Goal: Share content: Share content

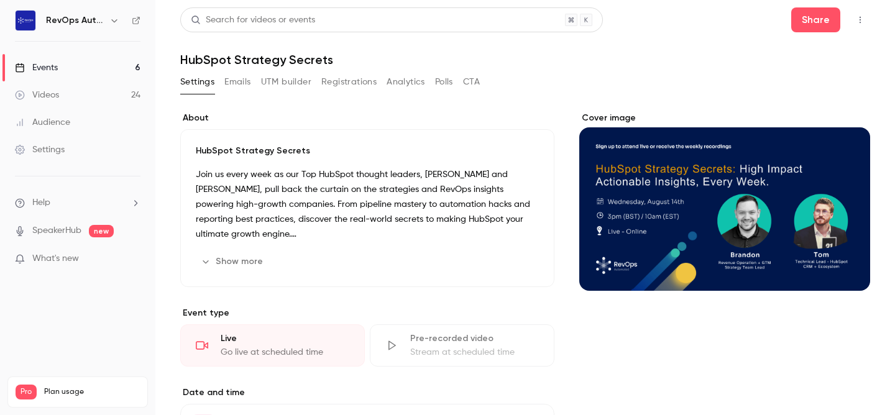
click at [61, 70] on link "Events 6" at bounding box center [77, 67] width 155 height 27
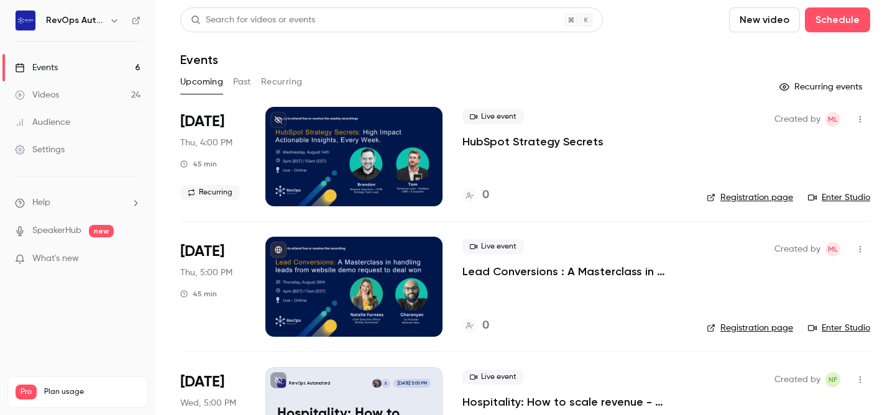
click at [245, 80] on button "Past" at bounding box center [242, 82] width 18 height 20
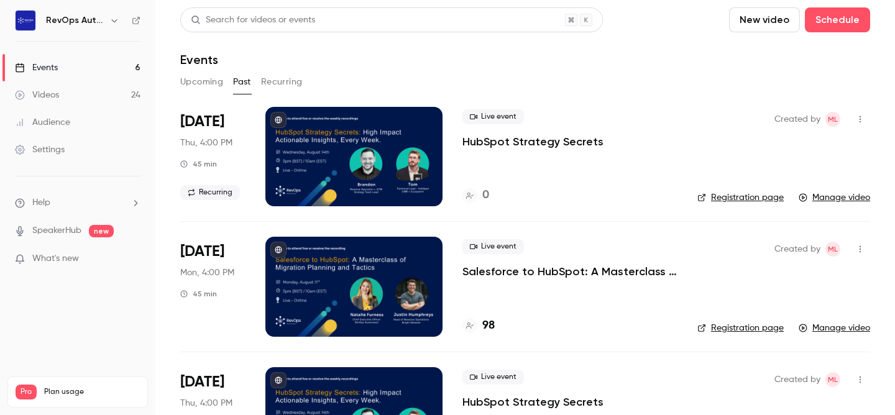
click at [471, 141] on p "HubSpot Strategy Secrets" at bounding box center [533, 141] width 141 height 15
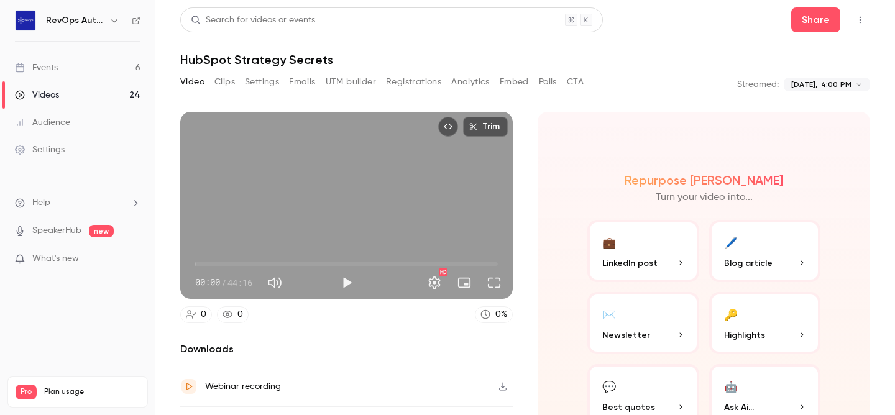
scroll to position [26, 0]
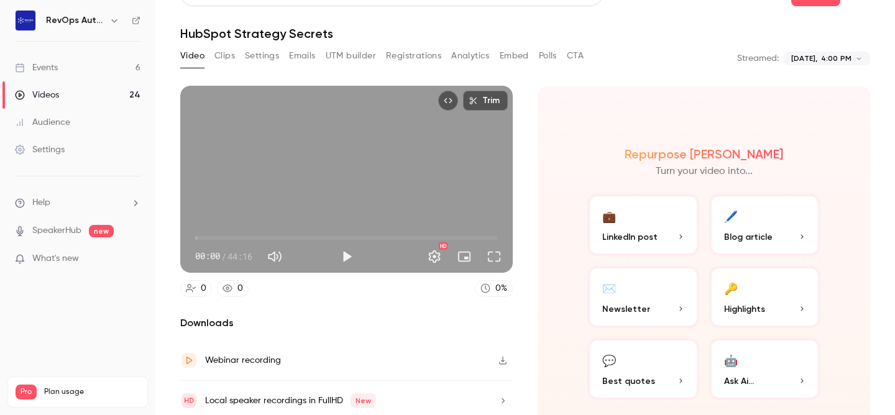
click at [639, 224] on button "💼 LinkedIn post" at bounding box center [644, 225] width 112 height 62
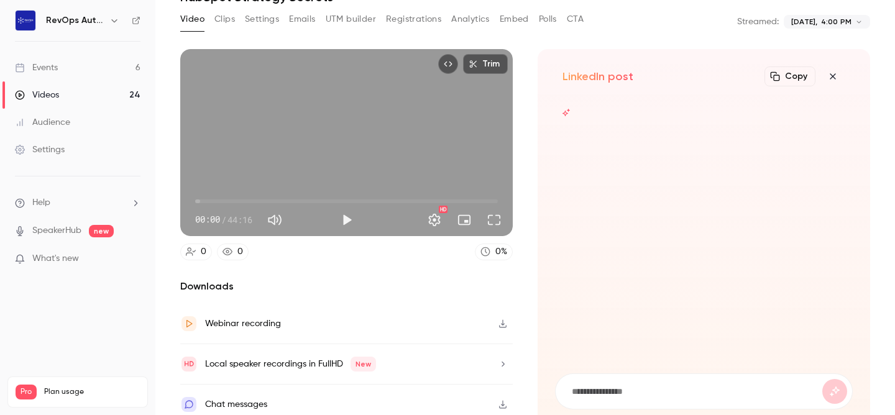
scroll to position [72, 0]
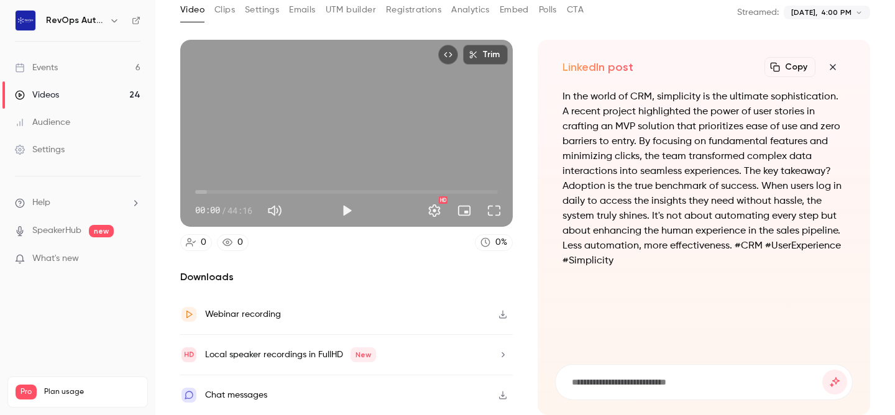
click at [836, 67] on icon "button" at bounding box center [833, 67] width 15 height 10
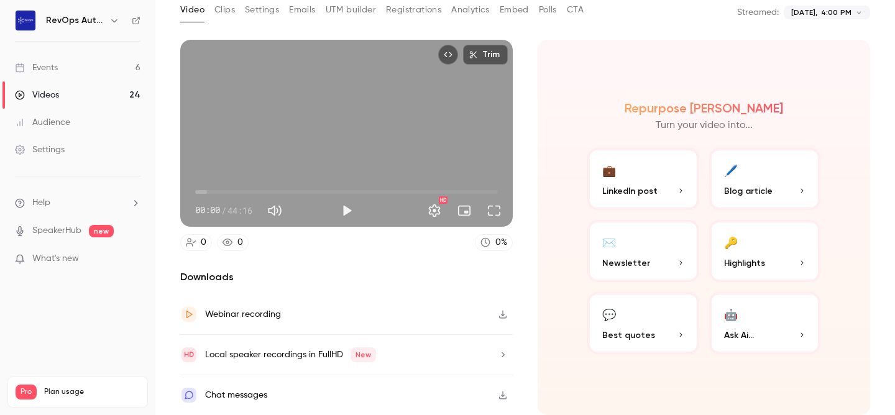
click at [748, 254] on button "🔑 Highlights" at bounding box center [766, 251] width 112 height 62
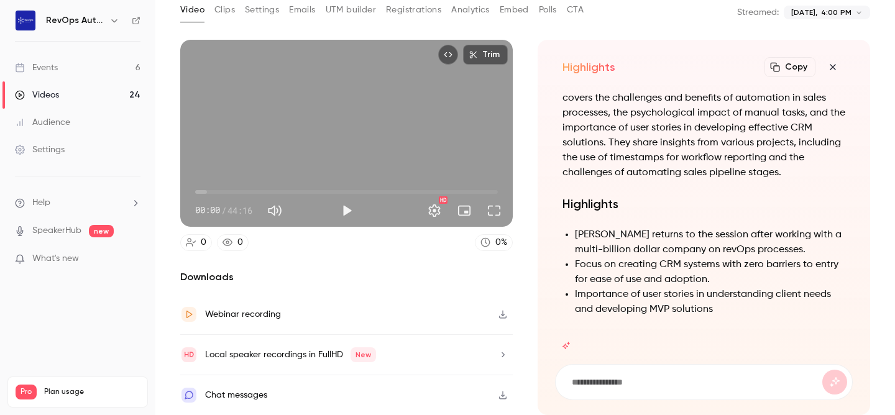
click at [828, 65] on icon "button" at bounding box center [833, 67] width 15 height 10
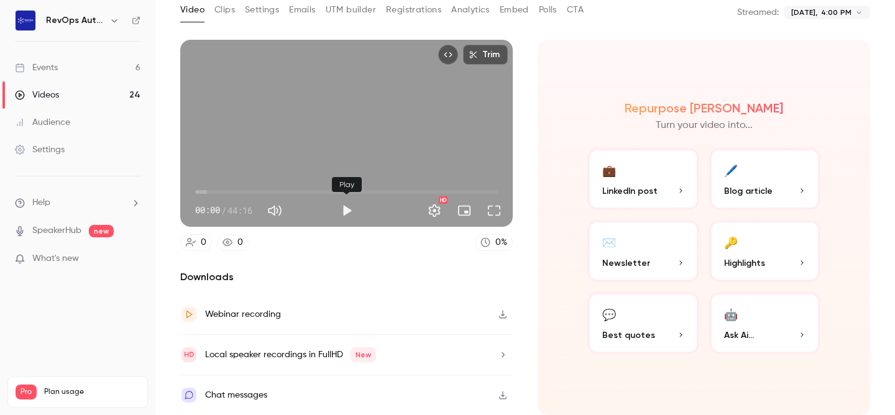
click at [338, 210] on button "Play" at bounding box center [347, 210] width 25 height 25
click at [235, 193] on span "00:00" at bounding box center [346, 192] width 303 height 20
click at [297, 190] on span "06:02" at bounding box center [346, 192] width 303 height 20
click at [345, 213] on button "Pause" at bounding box center [347, 210] width 25 height 25
click at [345, 213] on button "Play" at bounding box center [347, 210] width 25 height 25
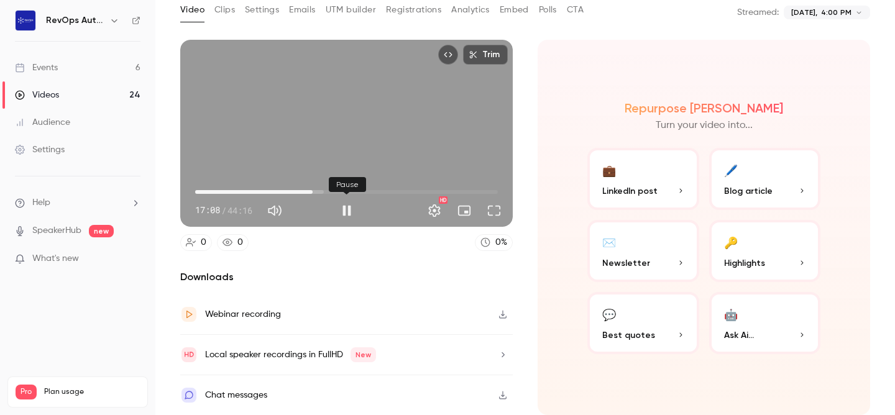
click at [341, 211] on button "Pause" at bounding box center [347, 210] width 25 height 25
type input "******"
click at [226, 318] on div "Webinar recording" at bounding box center [243, 314] width 76 height 15
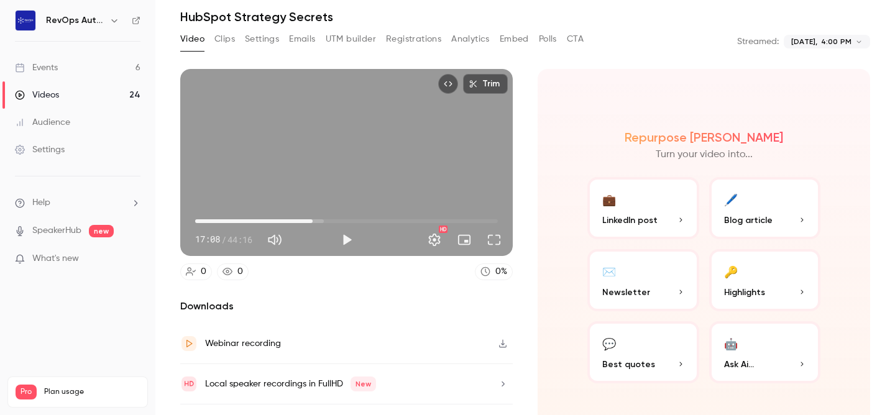
scroll to position [0, 0]
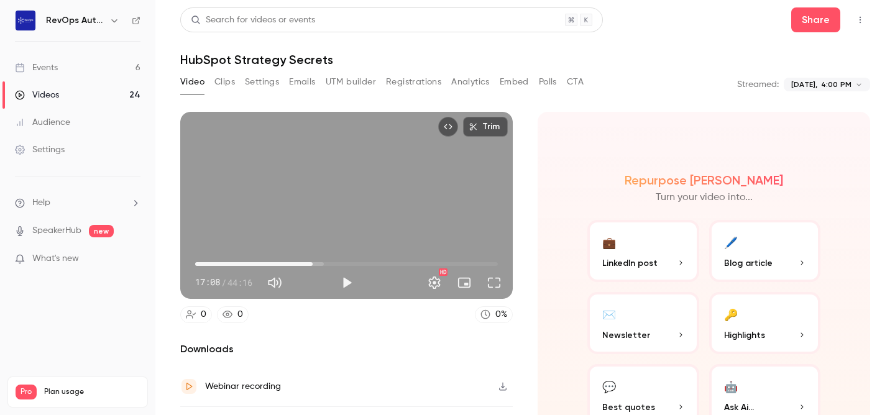
click at [228, 82] on button "Clips" at bounding box center [225, 82] width 21 height 20
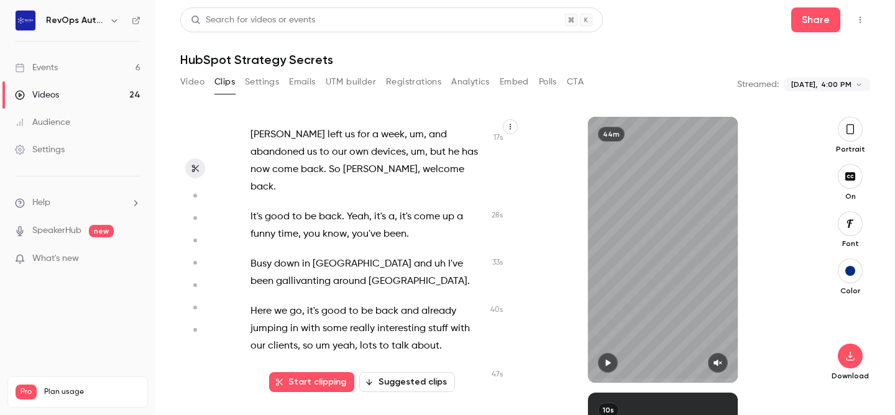
scroll to position [106, 0]
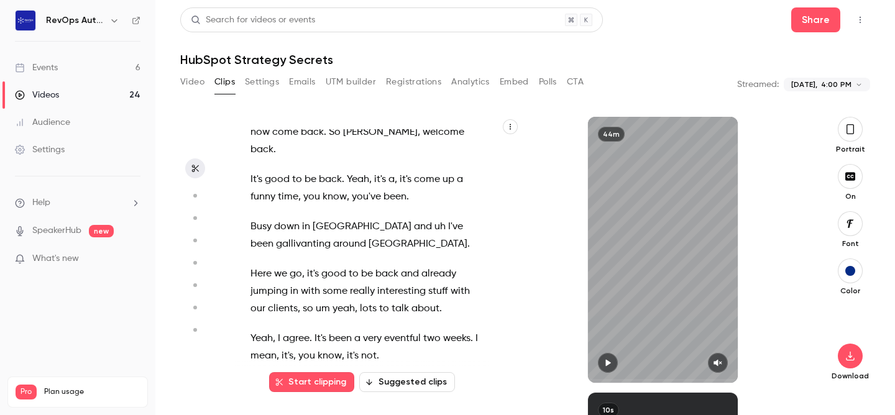
click at [188, 83] on button "Video" at bounding box center [192, 82] width 24 height 20
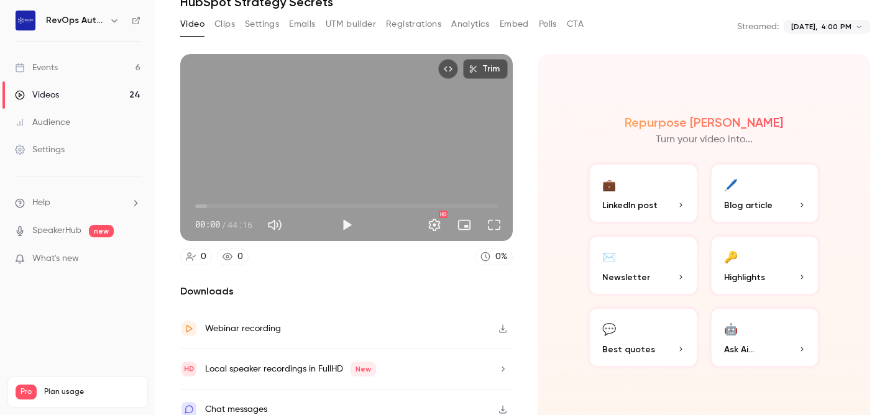
scroll to position [72, 0]
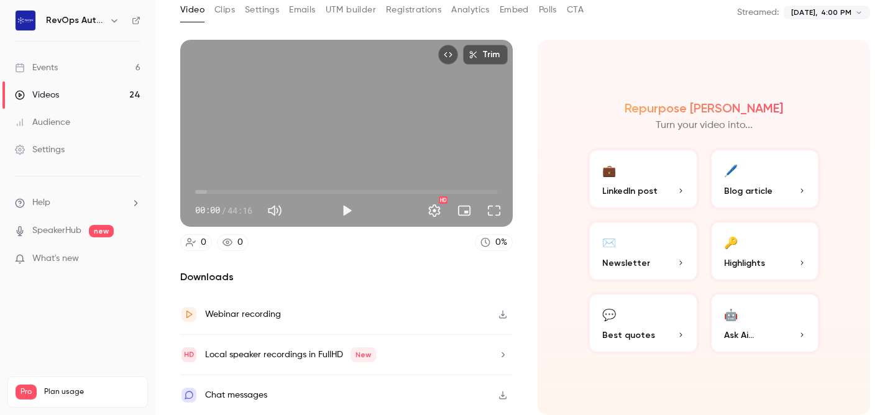
click at [641, 310] on button "💬 Best quotes" at bounding box center [644, 323] width 112 height 62
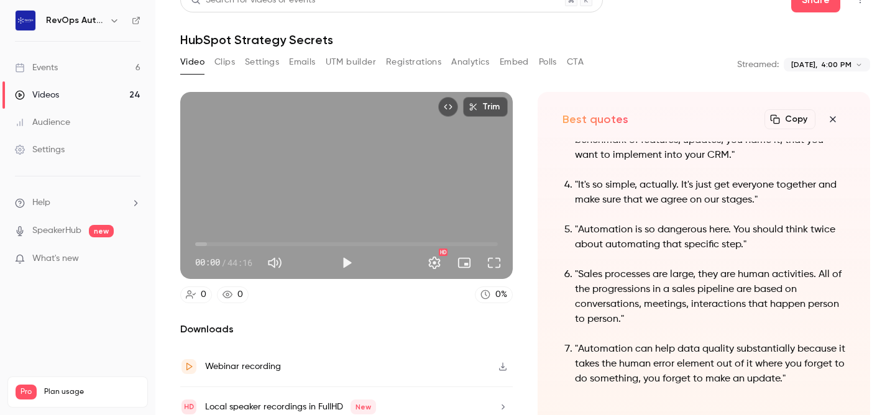
scroll to position [0, 0]
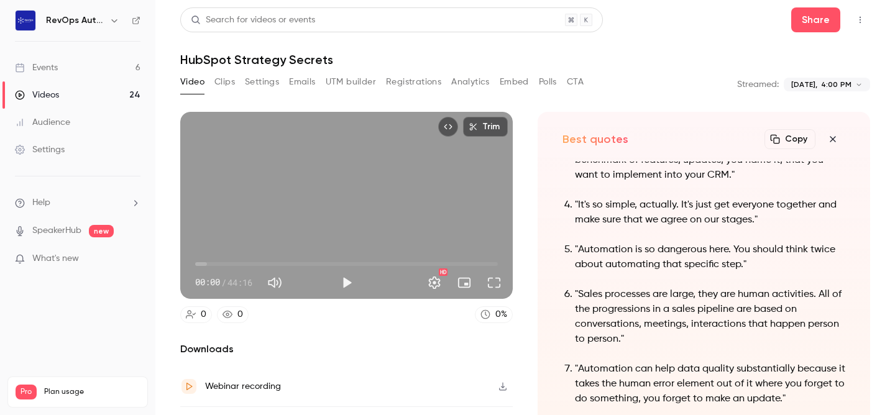
click at [229, 86] on button "Clips" at bounding box center [225, 82] width 21 height 20
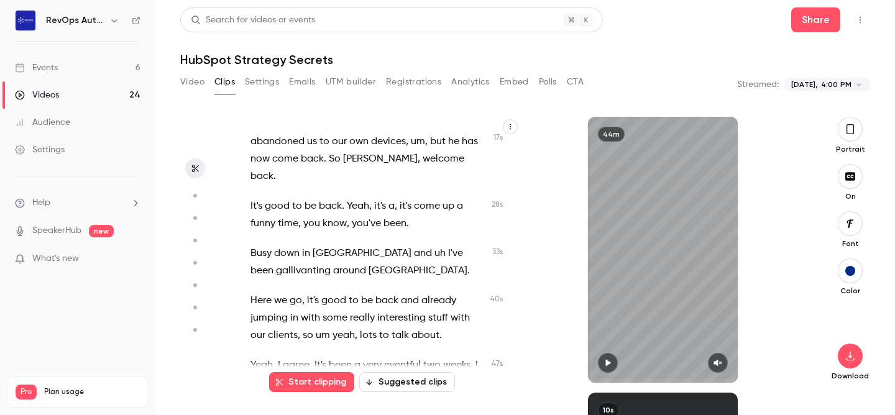
scroll to position [81, 0]
click at [261, 197] on span "It's" at bounding box center [257, 205] width 12 height 17
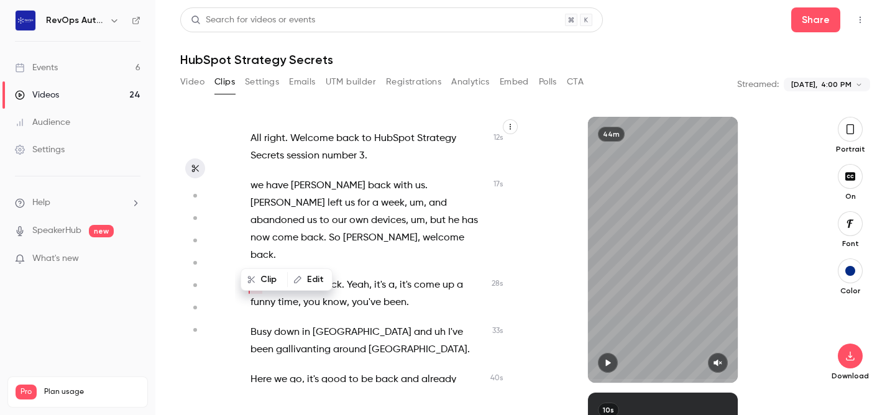
scroll to position [0, 0]
click at [604, 361] on icon "button" at bounding box center [608, 363] width 10 height 9
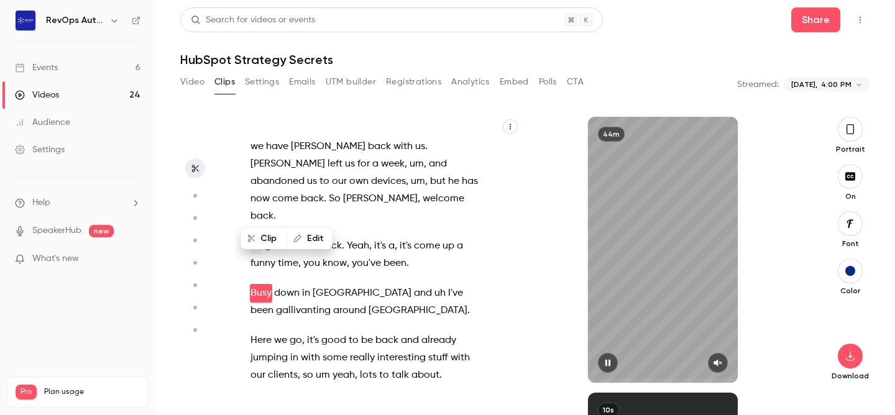
scroll to position [42, 0]
click at [721, 362] on icon "button" at bounding box center [718, 363] width 10 height 9
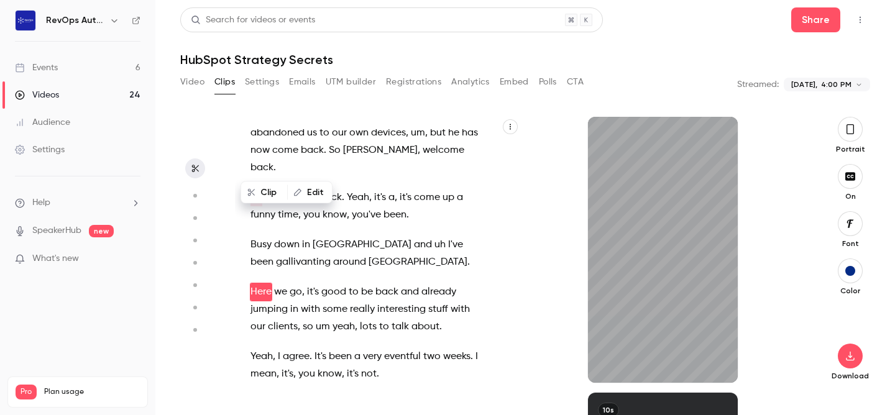
scroll to position [90, 0]
click at [610, 361] on icon "button" at bounding box center [608, 363] width 5 height 7
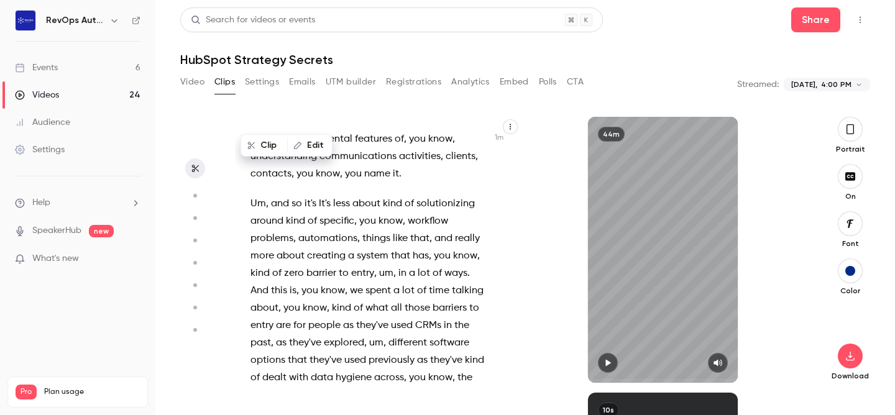
scroll to position [625, 0]
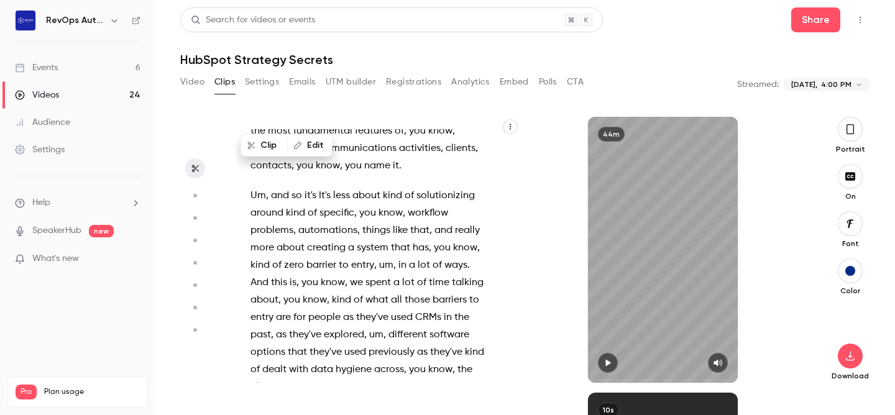
click at [427, 132] on p "Situation because , you know , we're working on a , a very much an MVP um based…" at bounding box center [369, 114] width 236 height 122
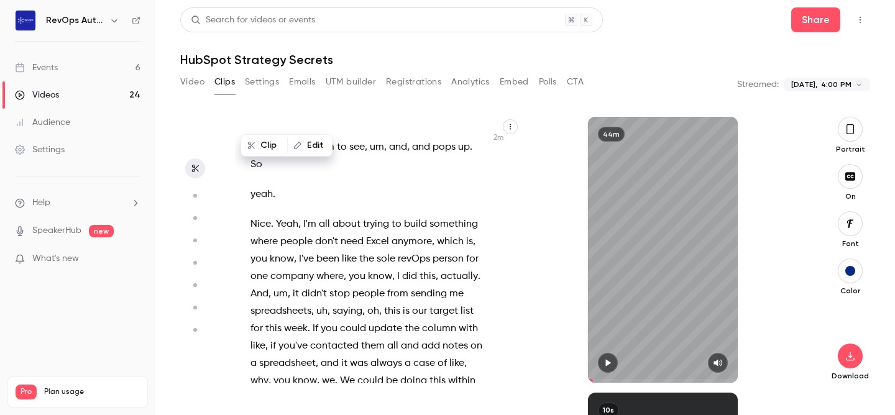
scroll to position [1117, 0]
click at [261, 215] on span "Nice" at bounding box center [261, 223] width 21 height 17
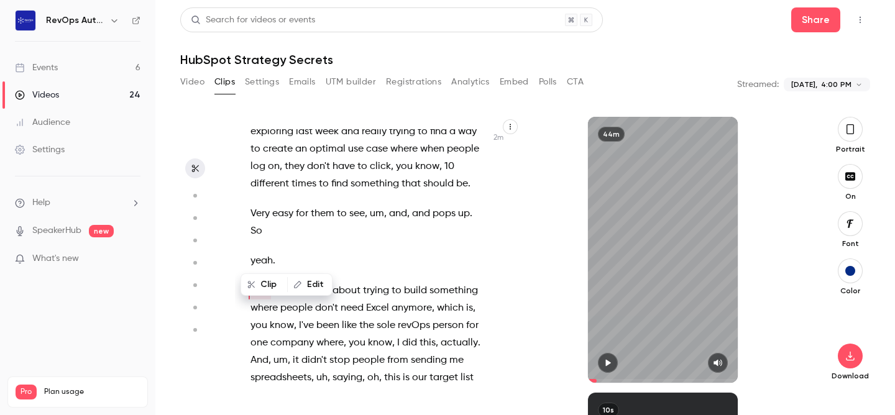
scroll to position [1050, 0]
click at [606, 361] on icon "button" at bounding box center [608, 363] width 5 height 7
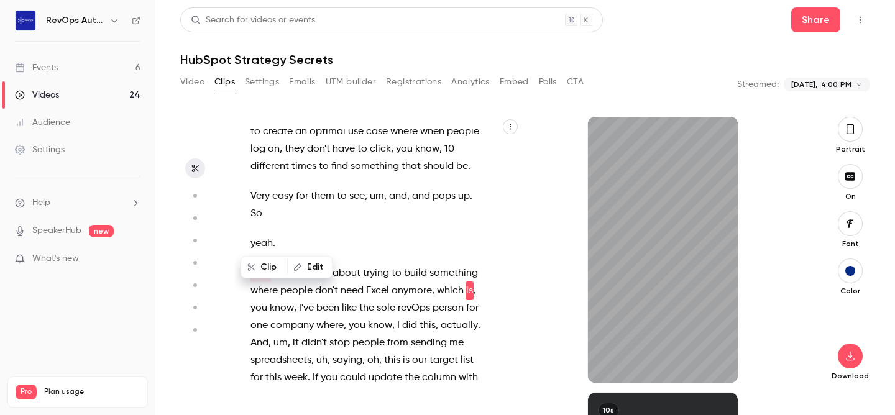
scroll to position [1085, 0]
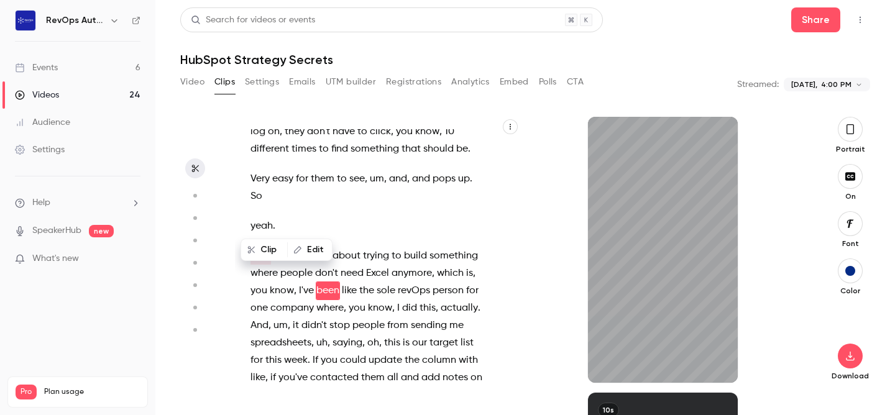
click at [173, 309] on main "**********" at bounding box center [525, 207] width 740 height 415
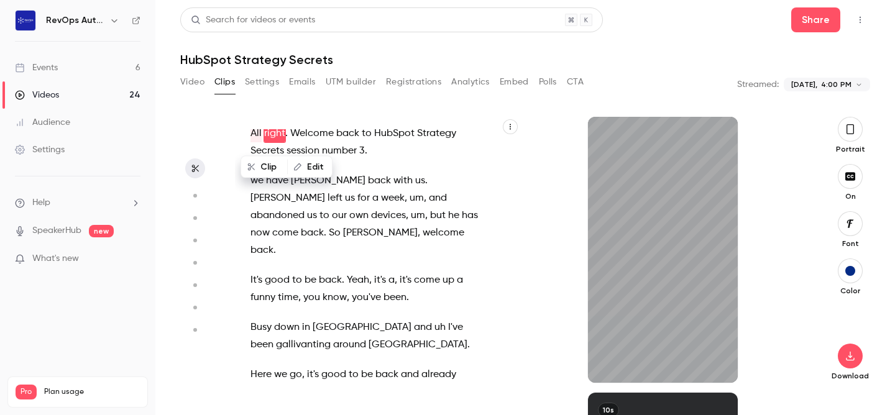
scroll to position [0, 0]
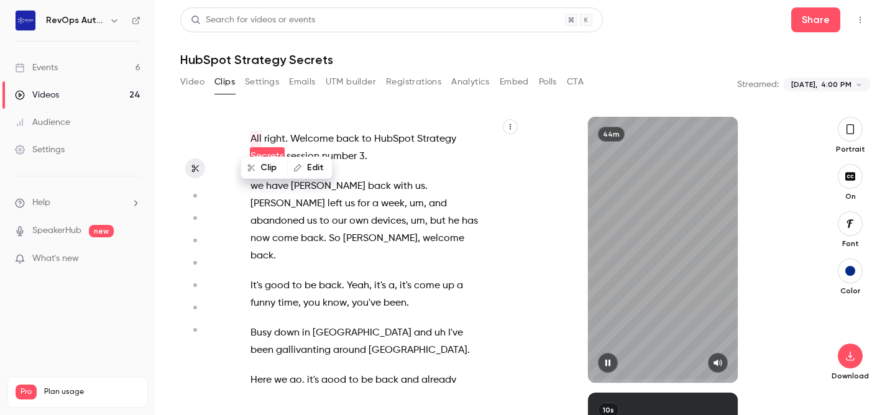
click at [610, 362] on icon "button" at bounding box center [608, 363] width 5 height 7
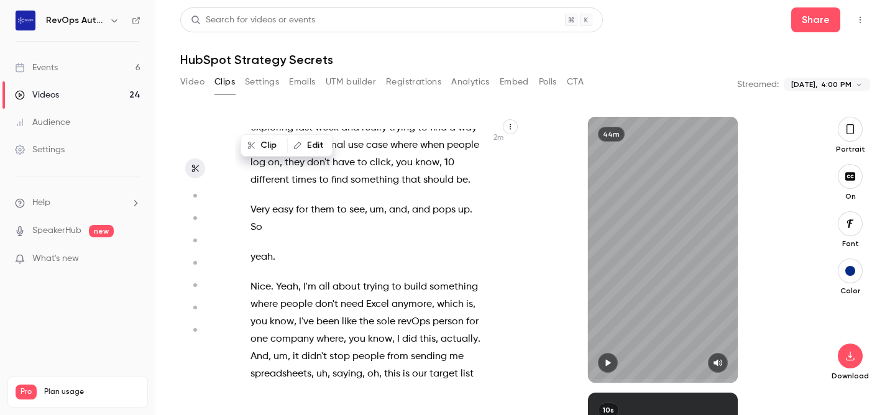
scroll to position [1055, 0]
click at [266, 277] on span "Nice" at bounding box center [261, 285] width 21 height 17
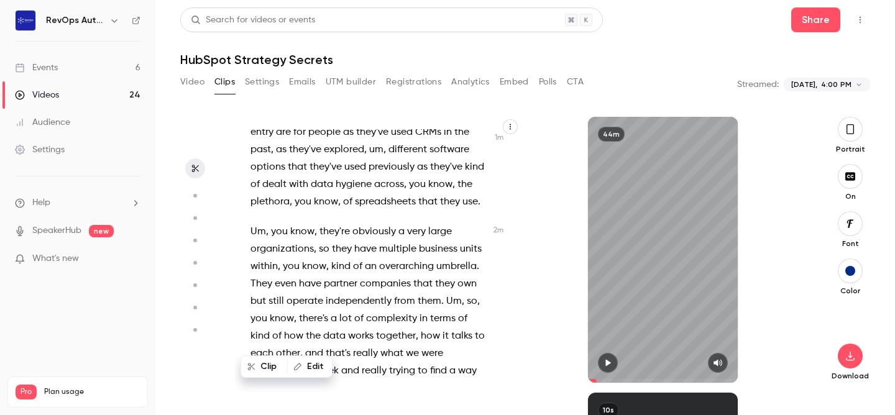
scroll to position [807, 0]
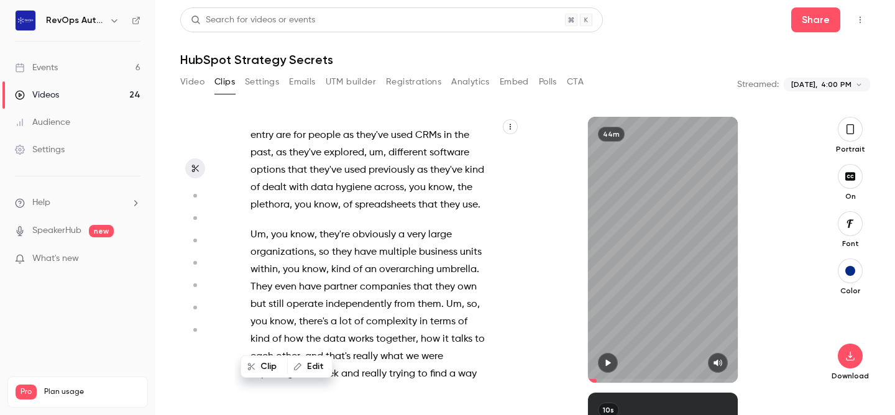
click at [260, 226] on span "Um" at bounding box center [259, 234] width 16 height 17
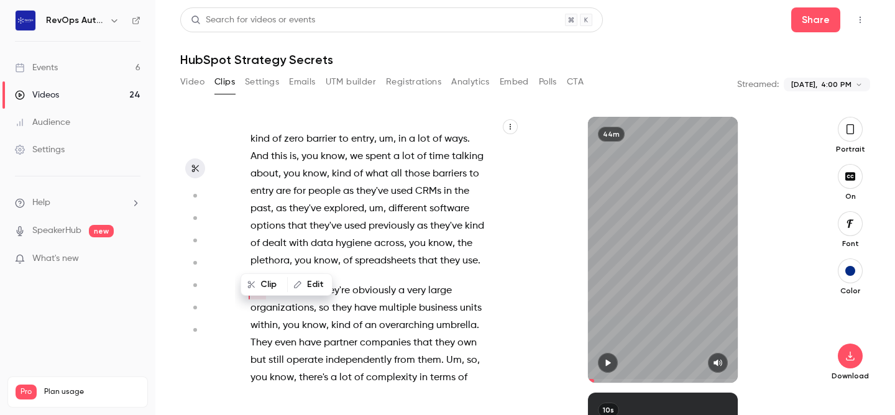
click at [609, 364] on icon "button" at bounding box center [608, 363] width 5 height 7
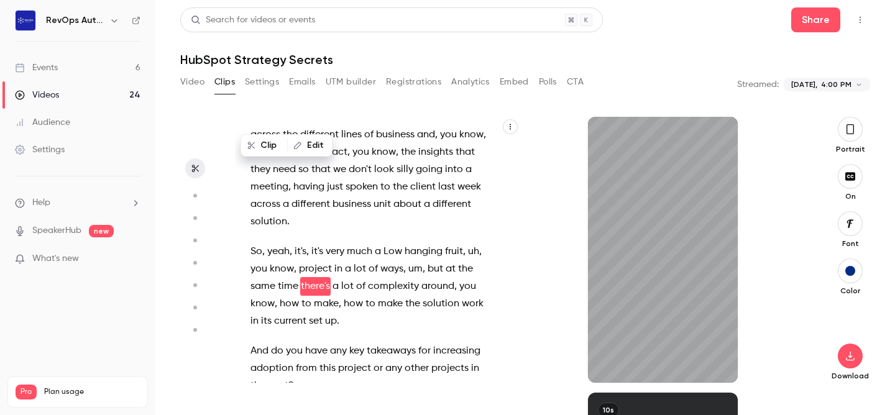
scroll to position [1811, 0]
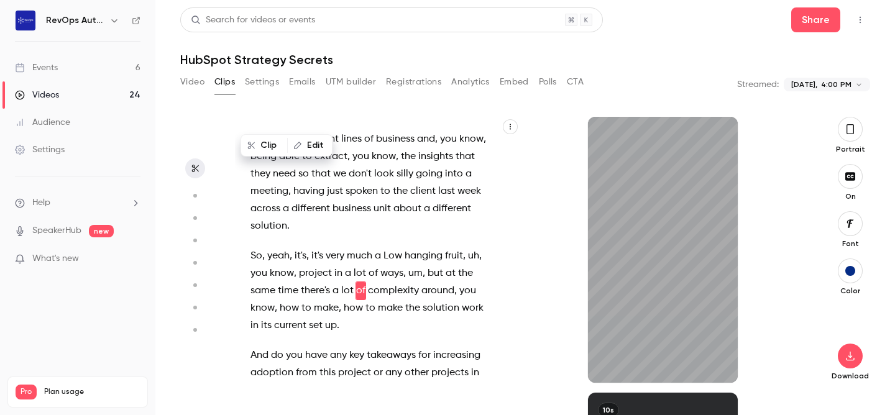
click at [261, 347] on span "And" at bounding box center [260, 355] width 18 height 17
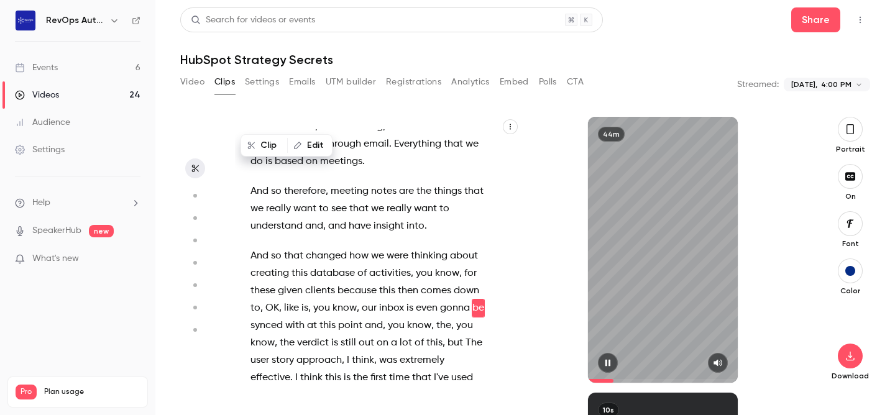
scroll to position [3547, 0]
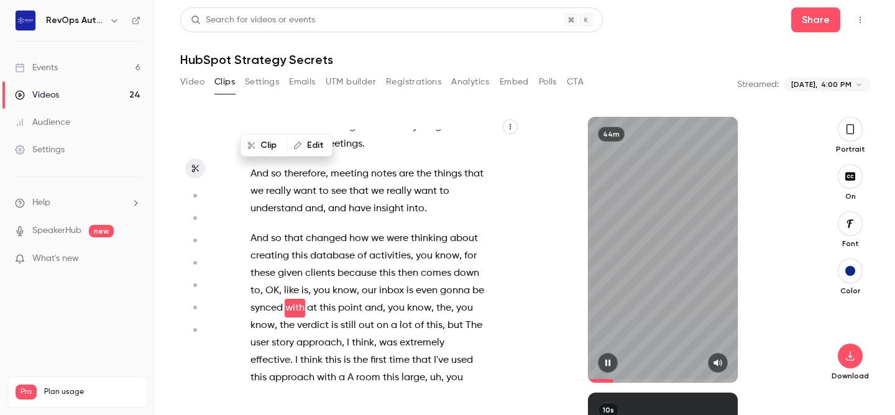
click at [611, 364] on icon "button" at bounding box center [608, 363] width 10 height 9
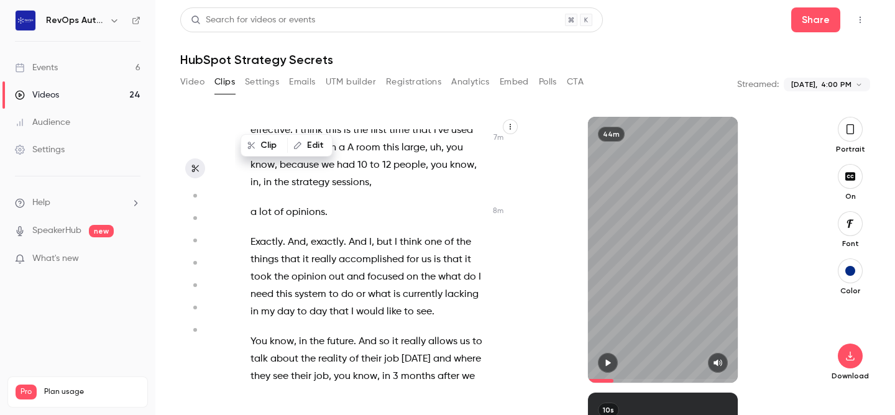
scroll to position [3756, 0]
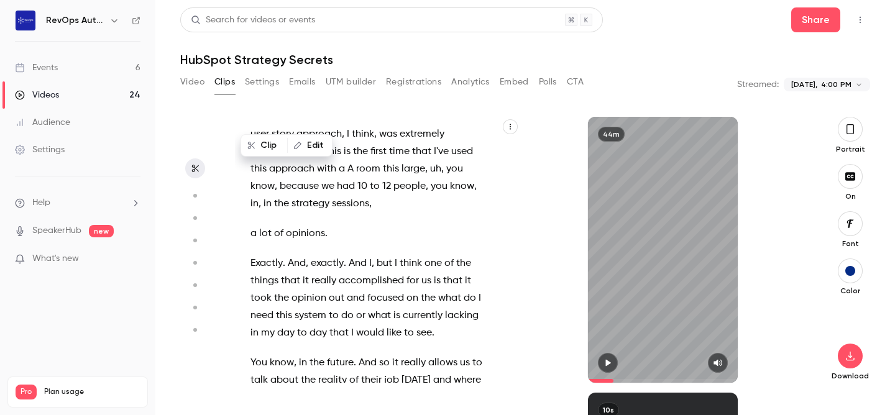
click at [271, 255] on span "Exactly" at bounding box center [267, 263] width 32 height 17
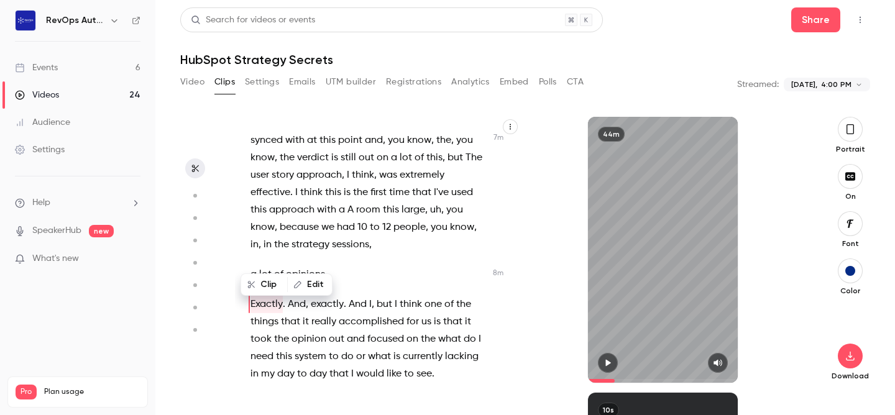
scroll to position [3711, 0]
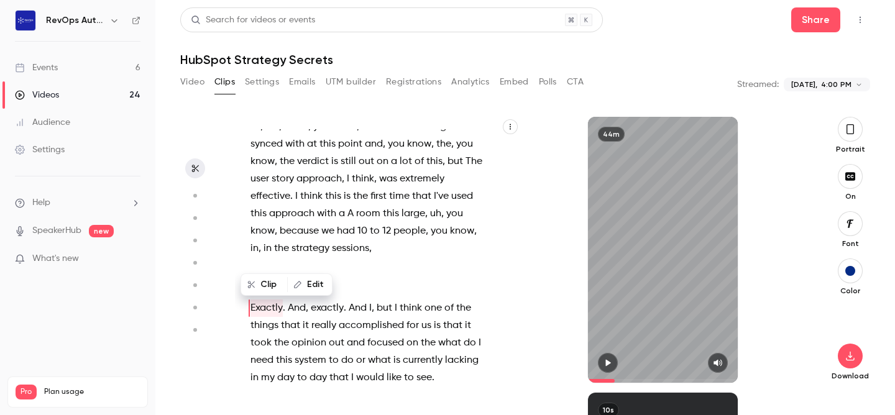
click at [606, 361] on icon "button" at bounding box center [608, 363] width 5 height 7
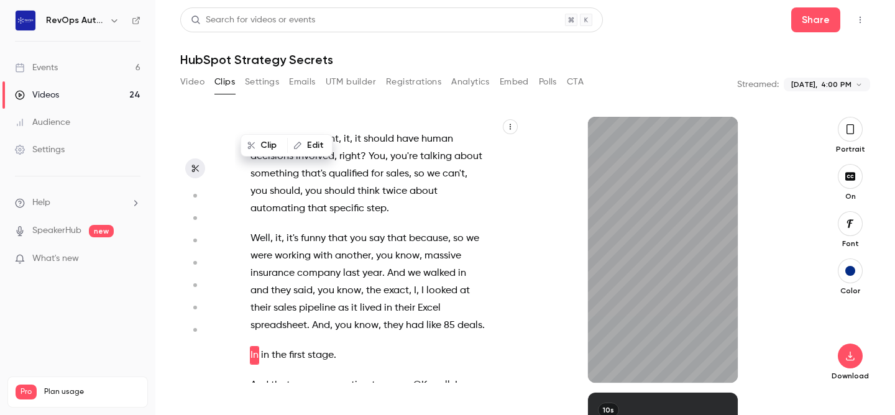
scroll to position [5512, 0]
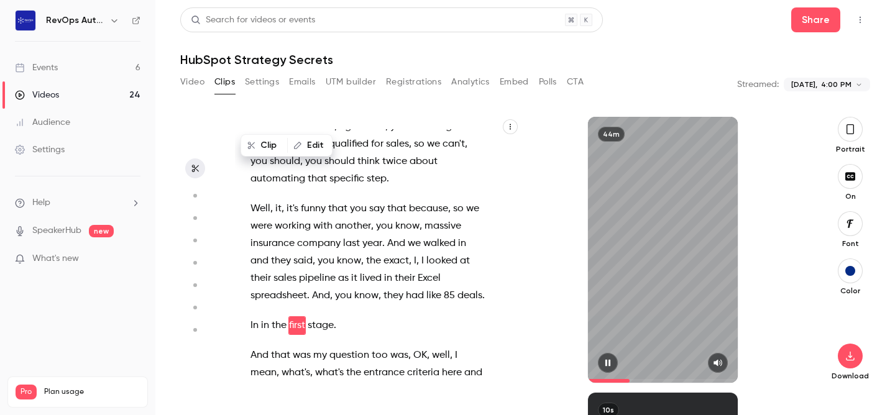
click at [604, 363] on icon "button" at bounding box center [608, 363] width 10 height 9
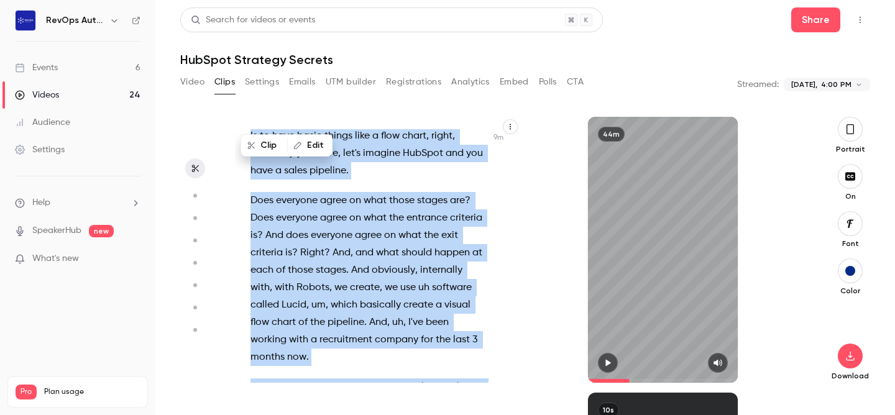
scroll to position [4293, 0]
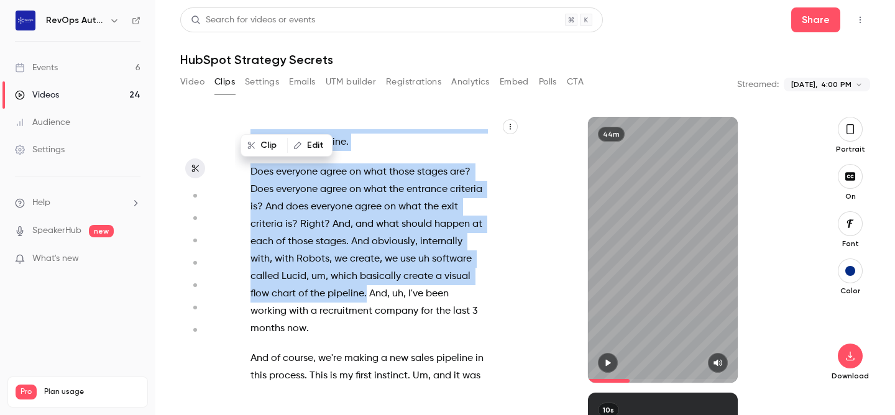
drag, startPoint x: 329, startPoint y: 184, endPoint x: 318, endPoint y: 237, distance: 54.0
click at [318, 237] on div "All right . Welcome back to HubSpot Strategy Secrets session number 3 . we have…" at bounding box center [374, 256] width 279 height 254
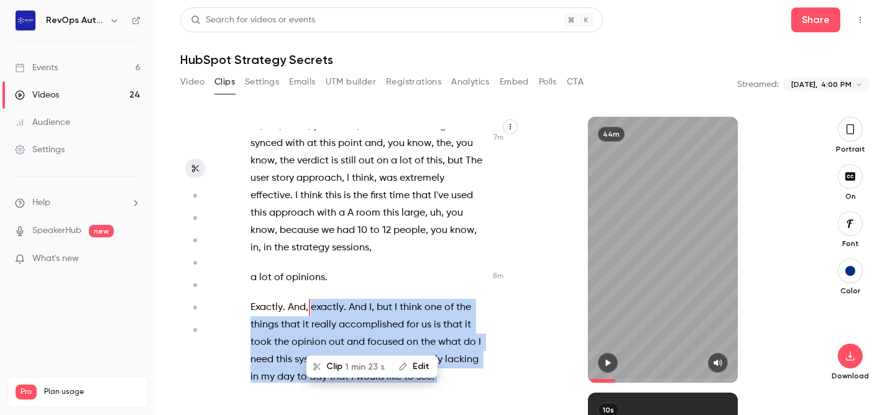
scroll to position [3711, 0]
click at [608, 359] on icon "button" at bounding box center [608, 363] width 10 height 9
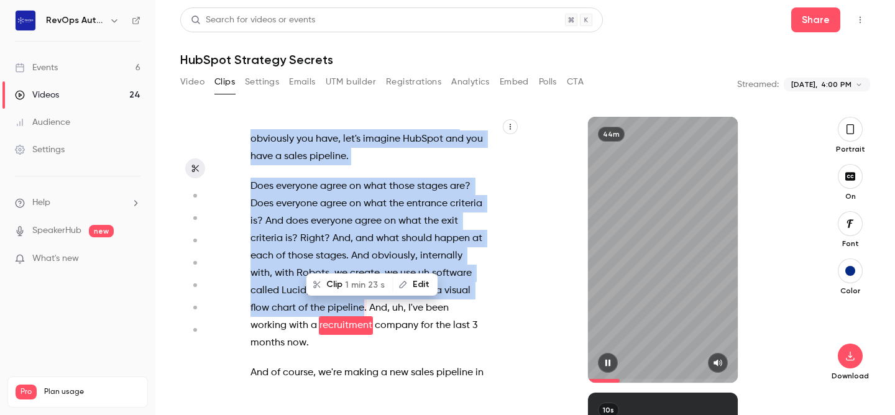
scroll to position [4296, 0]
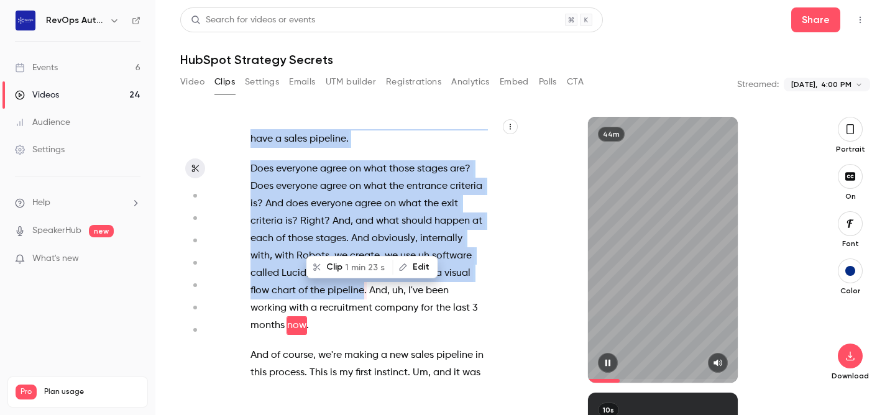
click at [611, 360] on icon "button" at bounding box center [608, 363] width 10 height 9
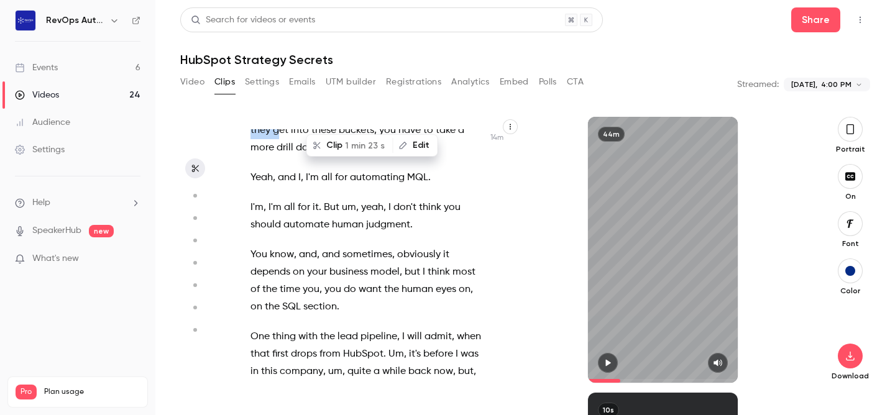
scroll to position [6469, 0]
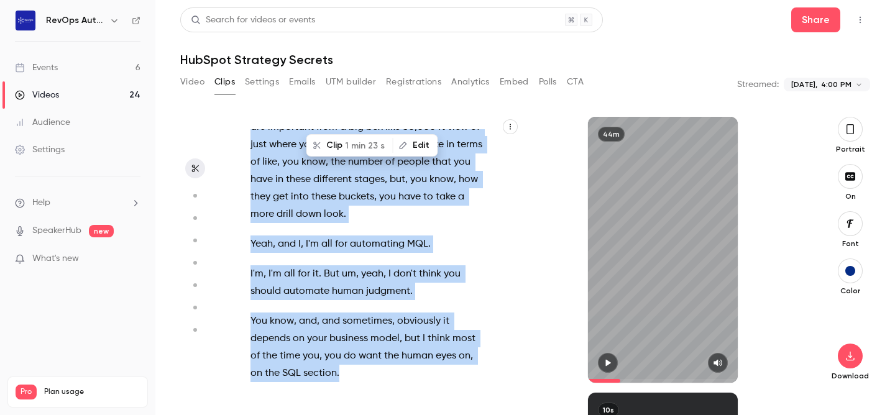
drag, startPoint x: 333, startPoint y: 227, endPoint x: 345, endPoint y: 311, distance: 84.9
click at [345, 311] on div "All right . Welcome back to HubSpot Strategy Secrets session number 3 . we have…" at bounding box center [374, 256] width 279 height 254
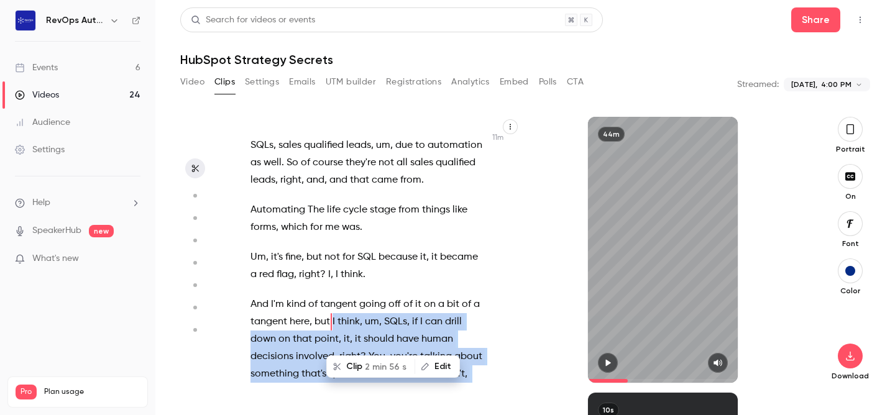
scroll to position [5278, 0]
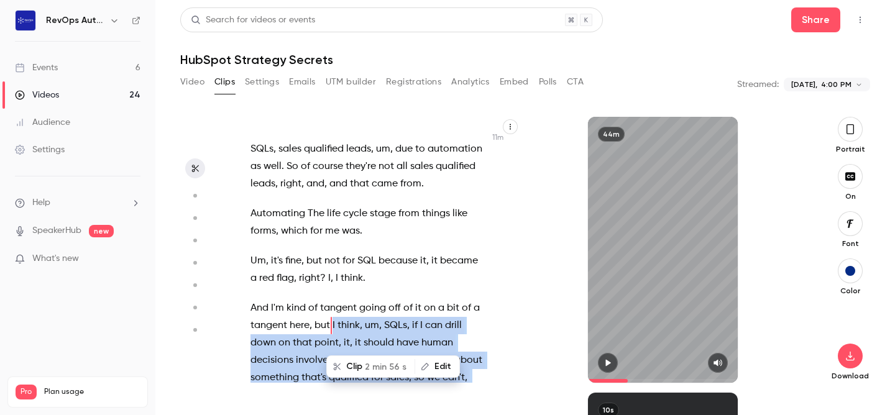
click at [606, 361] on icon "button" at bounding box center [608, 363] width 10 height 9
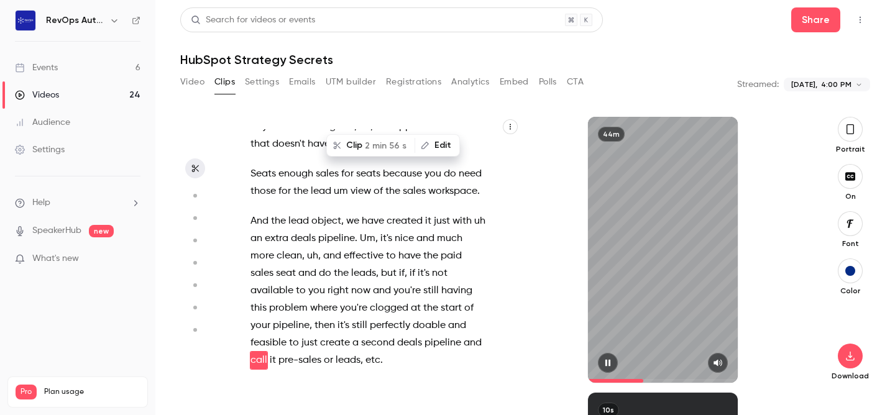
scroll to position [7161, 0]
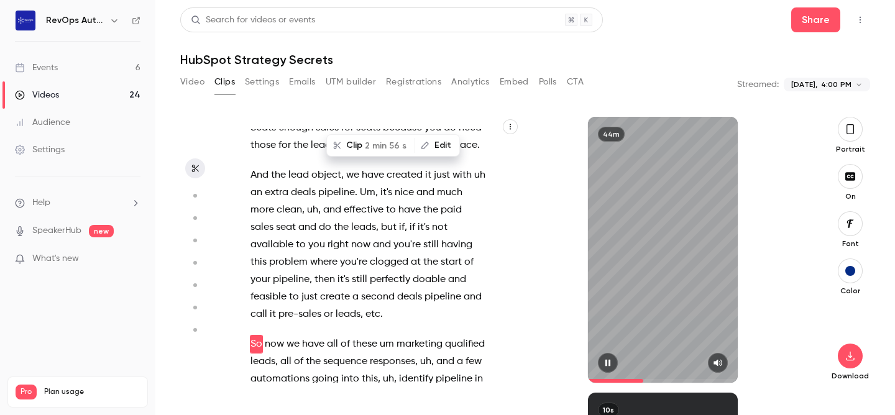
click at [606, 365] on icon "button" at bounding box center [608, 363] width 5 height 7
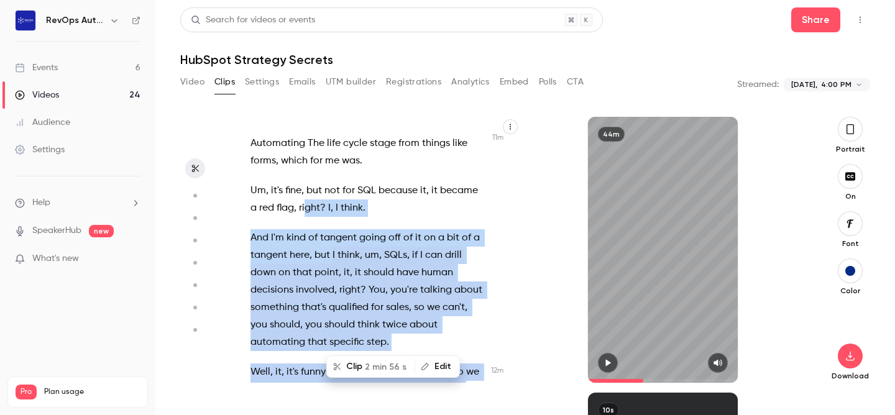
scroll to position [5348, 0]
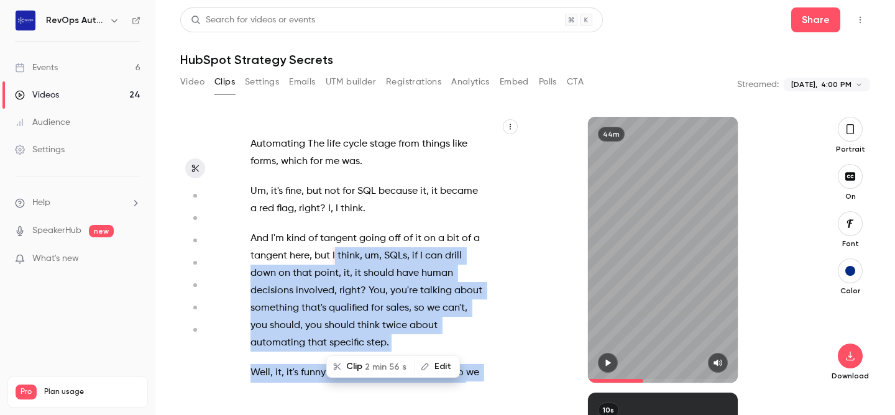
drag, startPoint x: 384, startPoint y: 290, endPoint x: 336, endPoint y: 184, distance: 116.1
click at [336, 184] on div "All right . Welcome back to HubSpot Strategy Secrets session number 3 . we have…" at bounding box center [374, 256] width 279 height 254
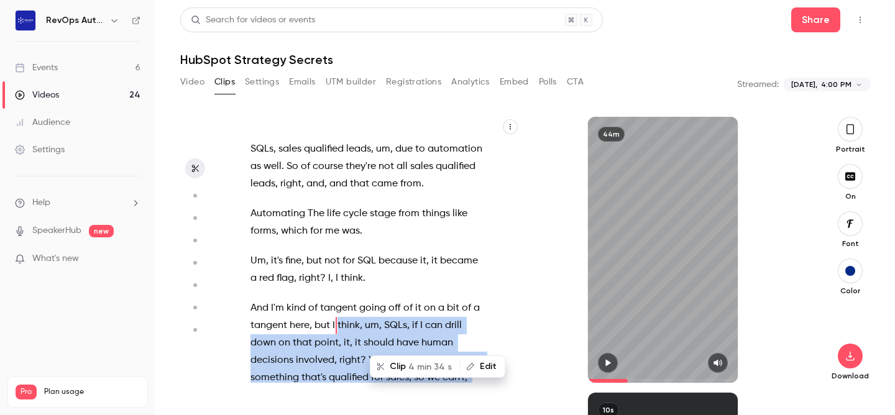
click at [484, 369] on button "Edit" at bounding box center [482, 367] width 43 height 20
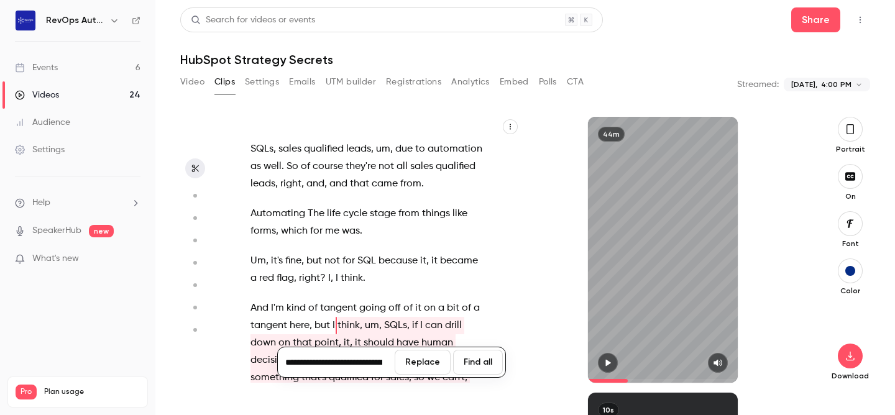
click at [463, 359] on button "Find all" at bounding box center [478, 362] width 50 height 25
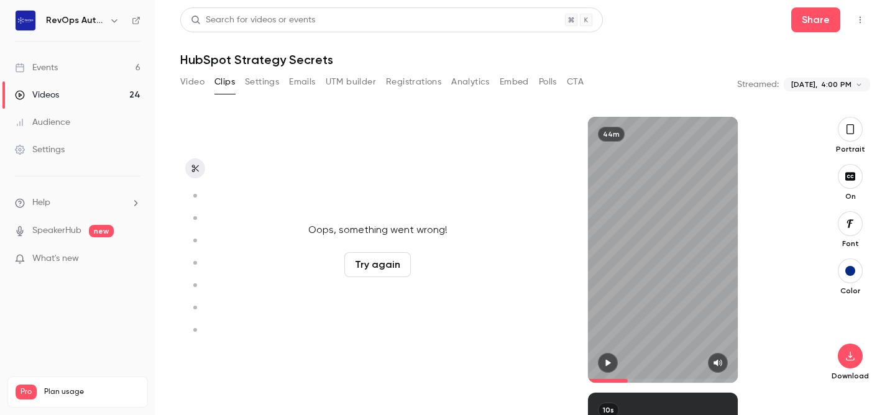
click at [363, 260] on button "Try again" at bounding box center [378, 264] width 67 height 25
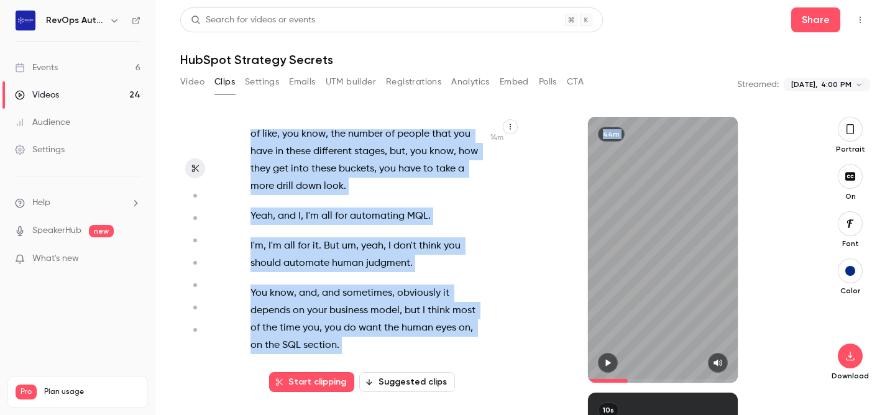
scroll to position [6582, 0]
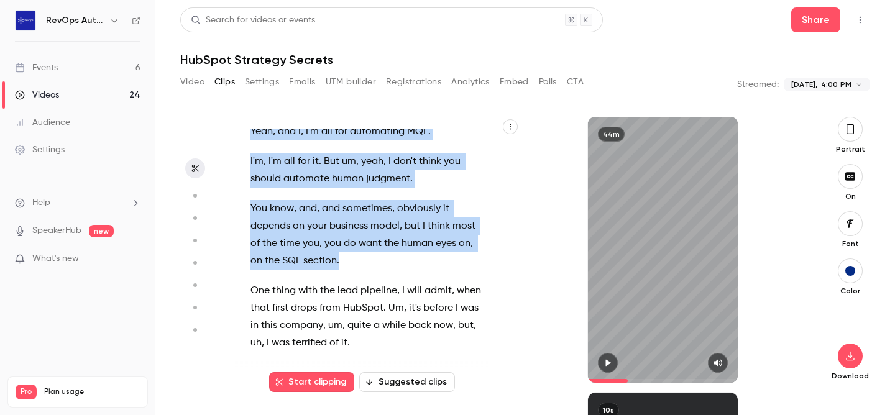
drag, startPoint x: 333, startPoint y: 256, endPoint x: 356, endPoint y: 205, distance: 55.7
click at [356, 205] on div "All right . Welcome back to HubSpot Strategy Secrets session number 3 . we have…" at bounding box center [374, 256] width 279 height 254
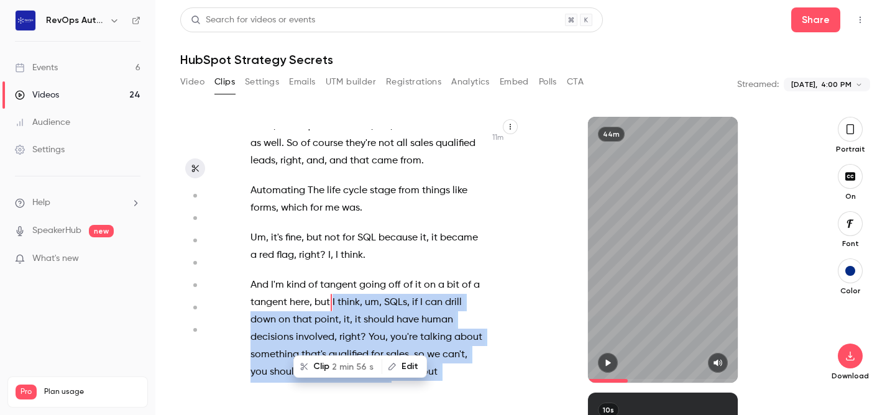
scroll to position [5278, 0]
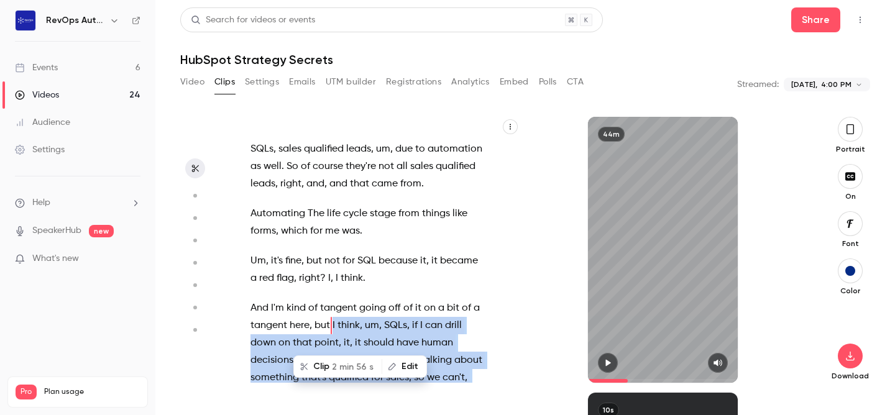
click at [332, 371] on span "2 min 56 s" at bounding box center [353, 367] width 42 height 13
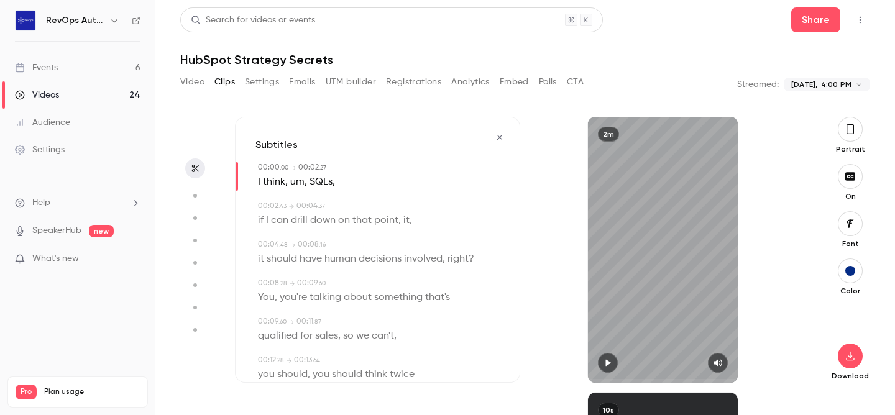
click at [608, 359] on icon "button" at bounding box center [608, 363] width 10 height 9
click at [703, 380] on span at bounding box center [663, 381] width 150 height 4
click at [713, 379] on span at bounding box center [663, 381] width 150 height 4
click at [725, 381] on span at bounding box center [663, 381] width 150 height 4
click at [714, 379] on span at bounding box center [663, 381] width 150 height 20
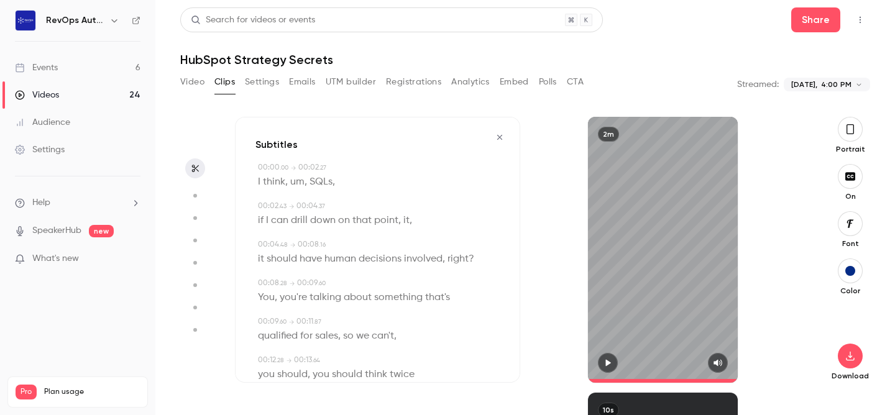
scroll to position [0, 0]
type input "*****"
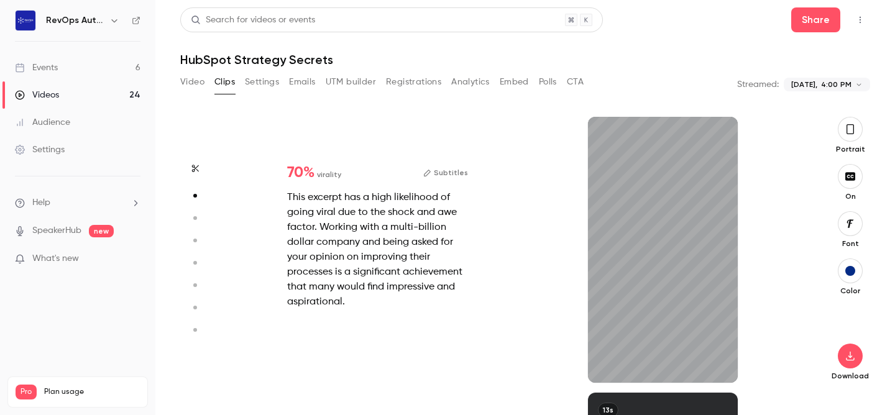
scroll to position [276, 0]
click at [597, 379] on span at bounding box center [592, 381] width 9 height 4
click at [714, 363] on icon "button" at bounding box center [718, 363] width 10 height 9
click at [596, 379] on span at bounding box center [663, 381] width 150 height 20
type input "****"
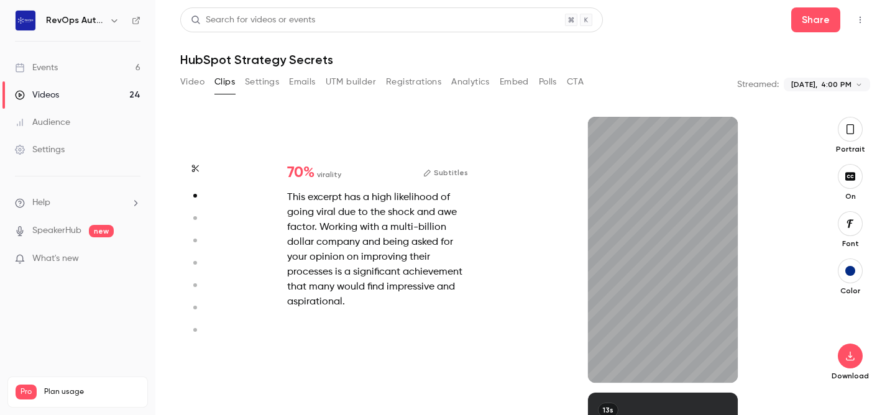
type input "*****"
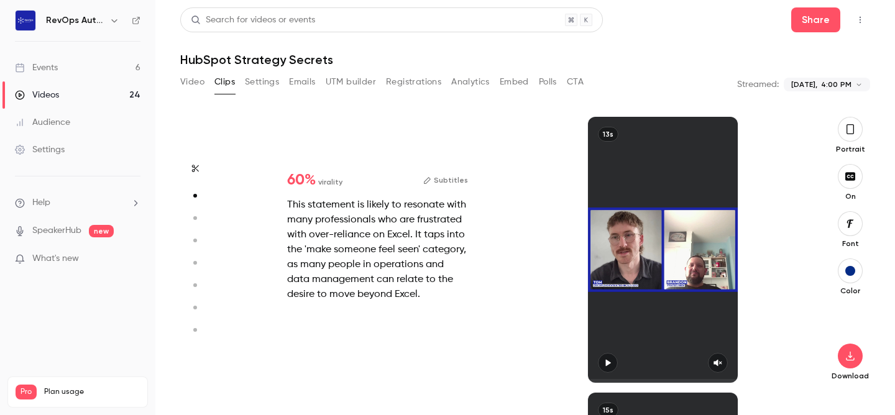
type input "*"
type input "*****"
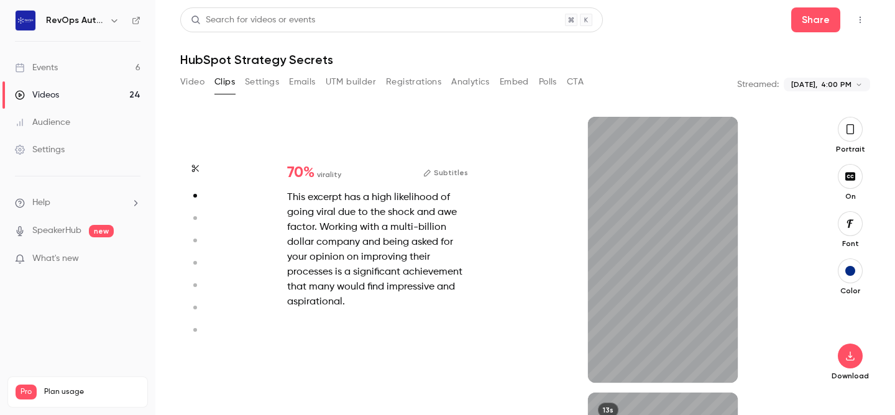
type input "***"
type input "*****"
type input "*"
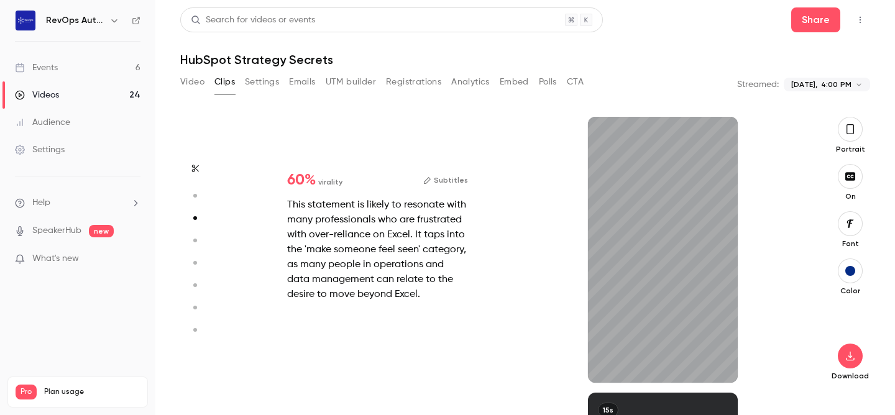
scroll to position [552, 0]
click at [721, 365] on icon "button" at bounding box center [718, 363] width 10 height 9
click at [594, 380] on span at bounding box center [612, 381] width 49 height 4
type input "****"
type input "*****"
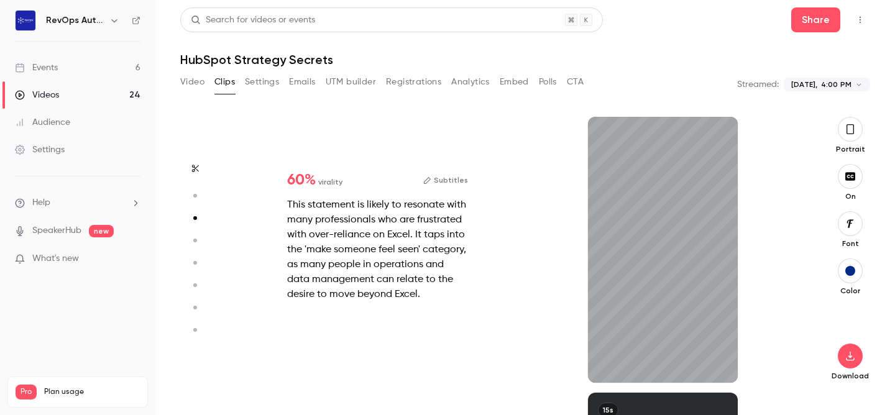
type input "*"
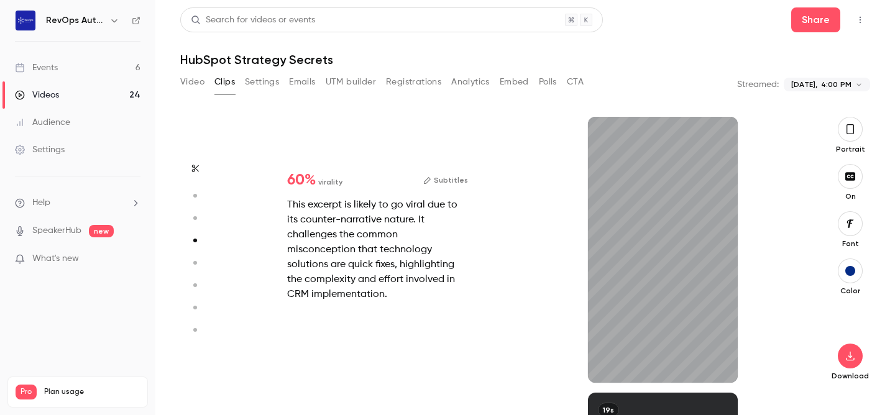
scroll to position [828, 0]
click at [715, 359] on icon "button" at bounding box center [718, 363] width 10 height 9
click at [596, 380] on span at bounding box center [663, 381] width 150 height 20
type input "*"
type input "*****"
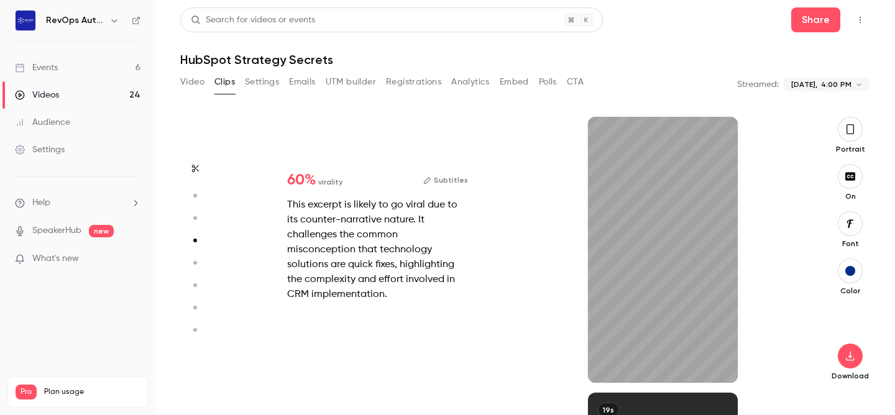
type input "*"
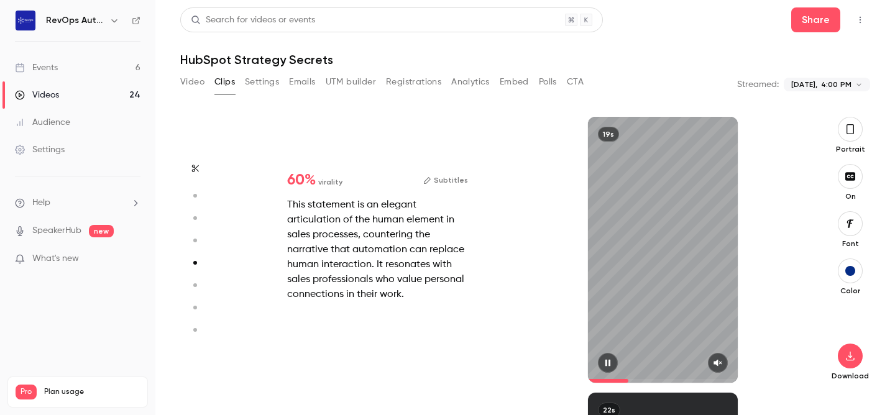
click at [718, 361] on icon "button" at bounding box center [718, 363] width 8 height 7
click at [593, 380] on span at bounding box center [616, 381] width 56 height 4
type input "****"
type input "*****"
type input "*"
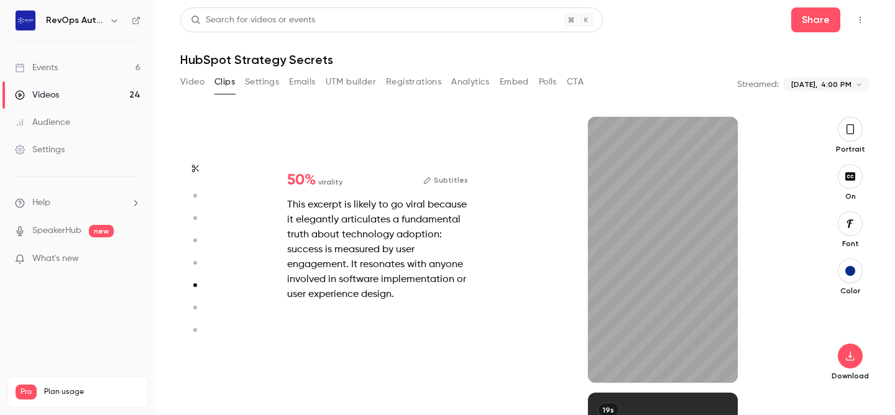
scroll to position [1381, 0]
type input "***"
type input "*****"
type input "*"
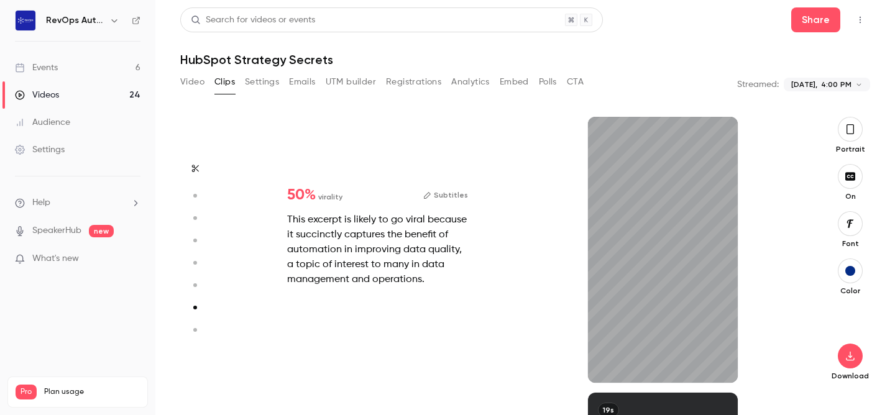
scroll to position [1657, 0]
click at [717, 364] on icon "button" at bounding box center [718, 363] width 8 height 7
click at [594, 381] on span at bounding box center [625, 381] width 75 height 4
type input "****"
type input "*****"
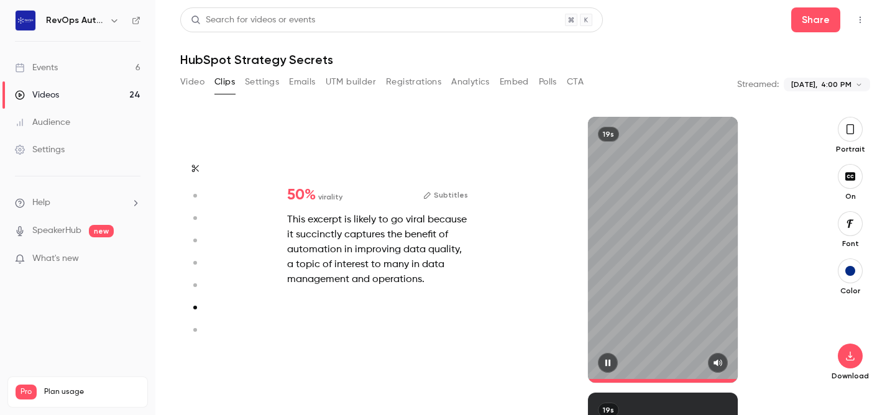
type input "*"
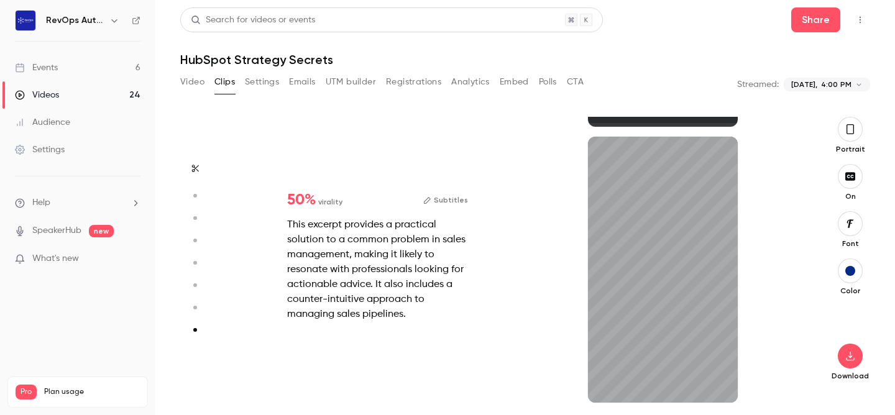
scroll to position [1913, 0]
click at [716, 384] on icon "button" at bounding box center [718, 383] width 8 height 7
click at [596, 399] on span at bounding box center [592, 401] width 8 height 4
click at [594, 399] on span at bounding box center [663, 401] width 150 height 20
click at [593, 399] on span at bounding box center [663, 401] width 150 height 20
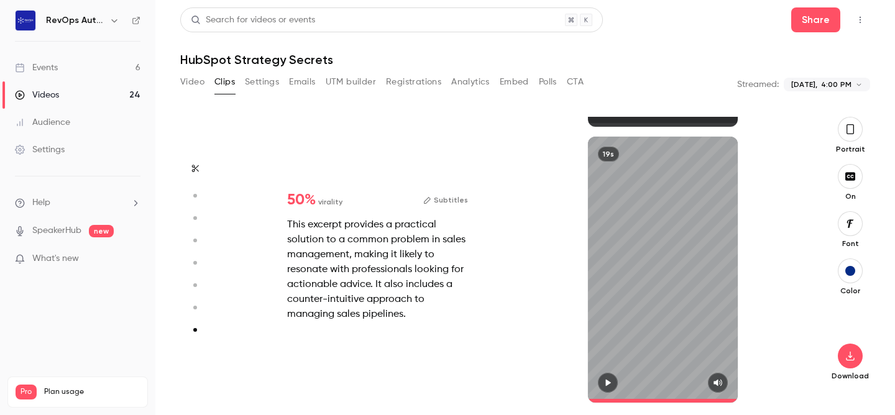
type input "****"
type input "*****"
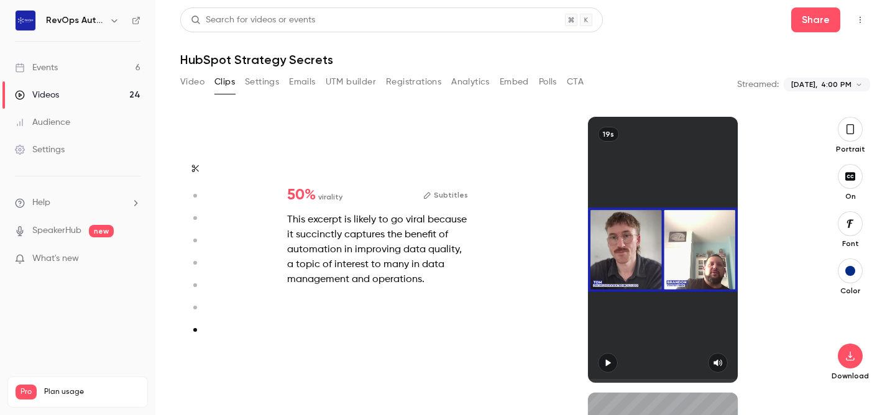
type input "*"
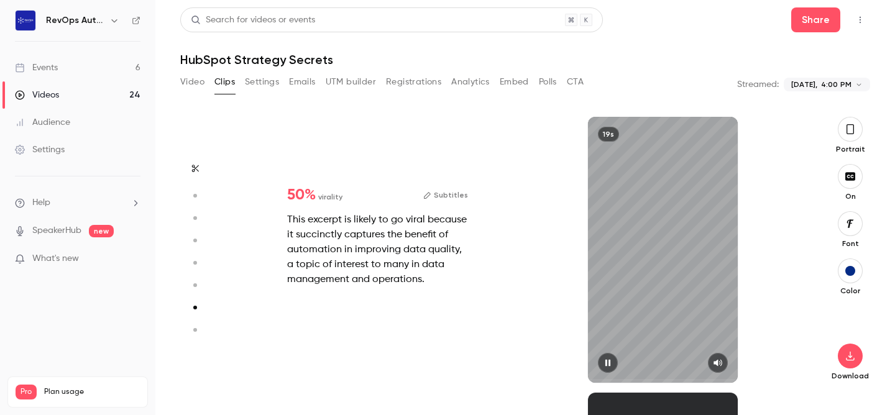
type input "***"
type input "*****"
type input "*"
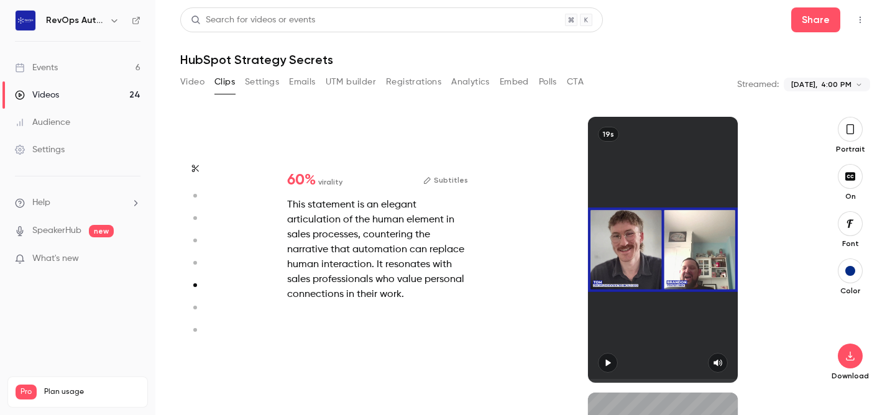
type input "*****"
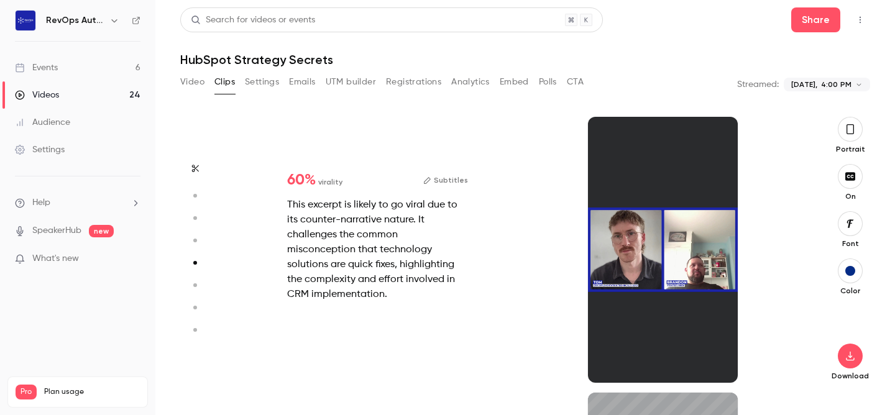
type input "***"
type input "*****"
type input "*"
type input "***"
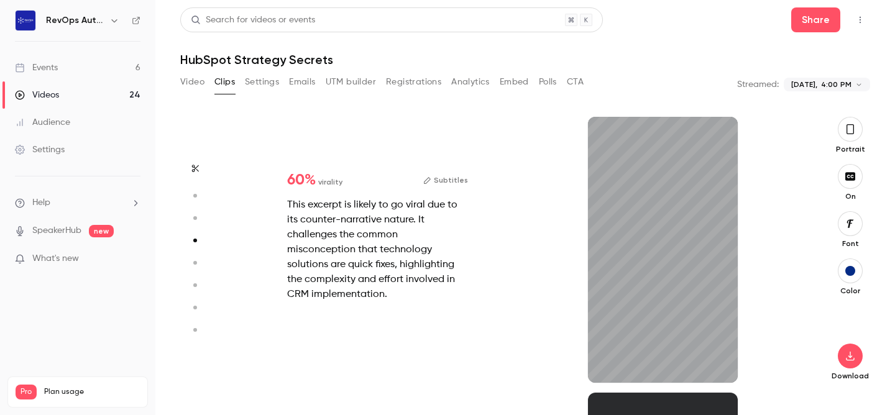
type input "*****"
type input "*"
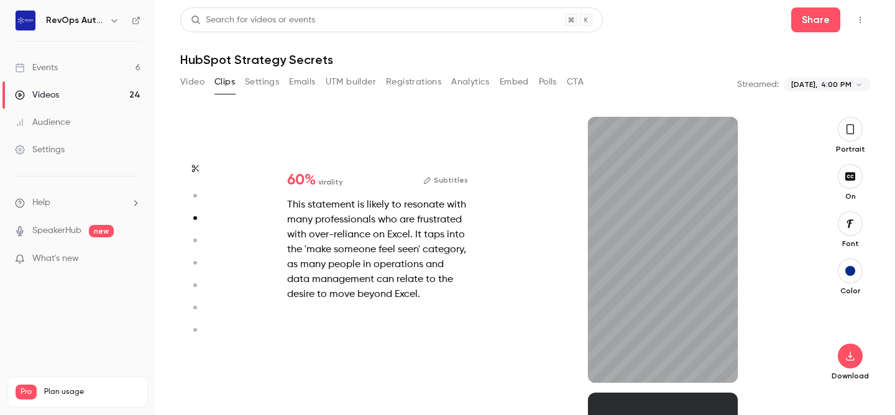
type input "***"
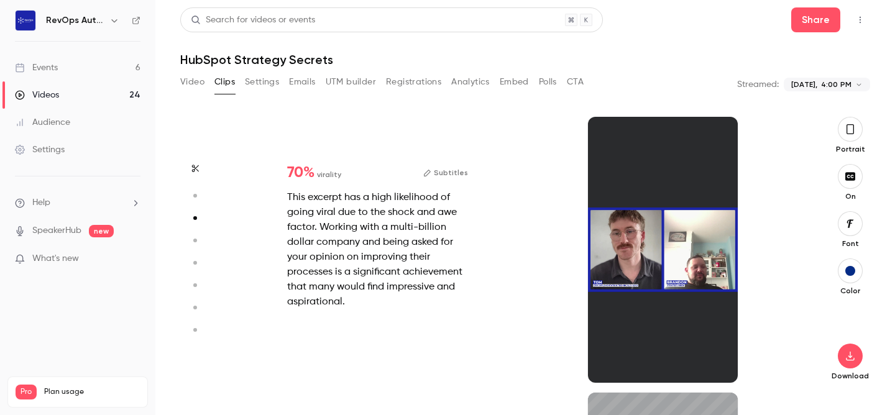
type input "*****"
type input "*"
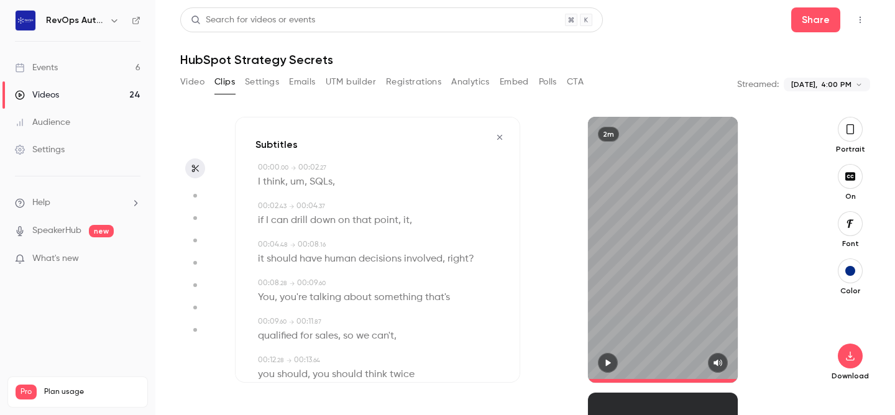
scroll to position [0, 0]
click at [608, 363] on icon "button" at bounding box center [608, 363] width 5 height 7
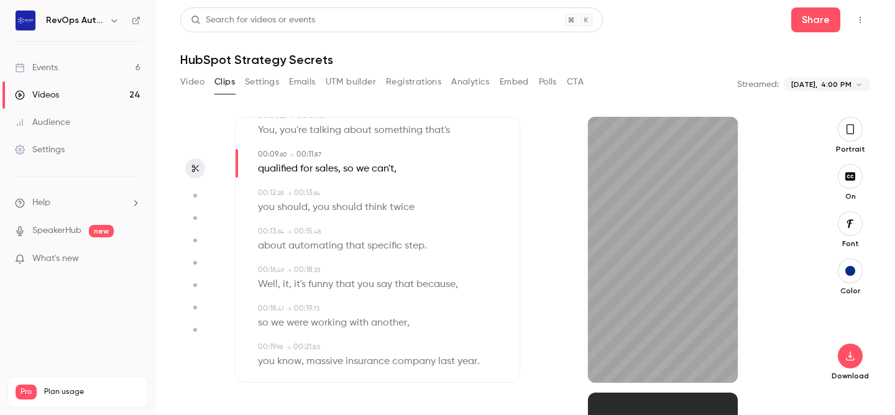
scroll to position [173, 0]
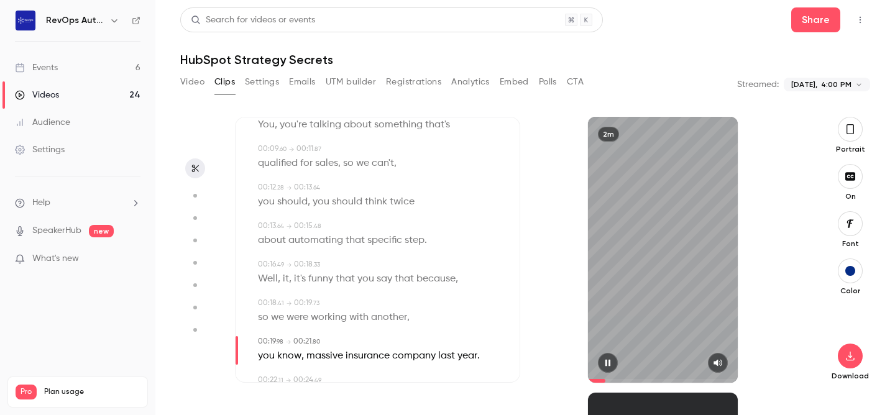
click at [606, 361] on icon "button" at bounding box center [608, 363] width 5 height 7
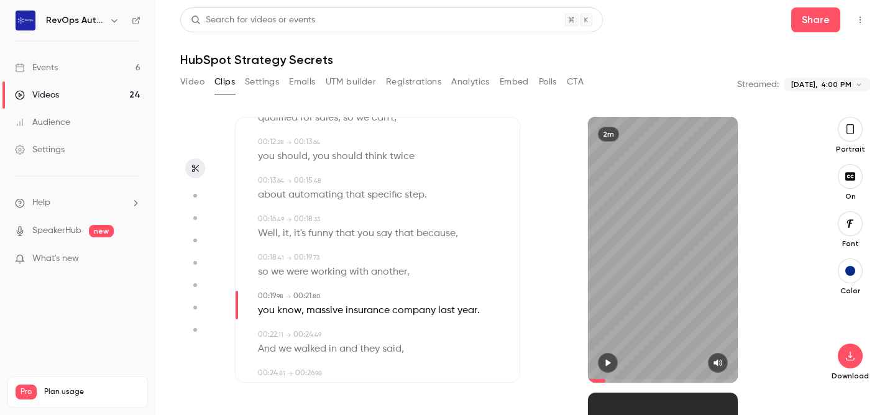
scroll to position [0, 0]
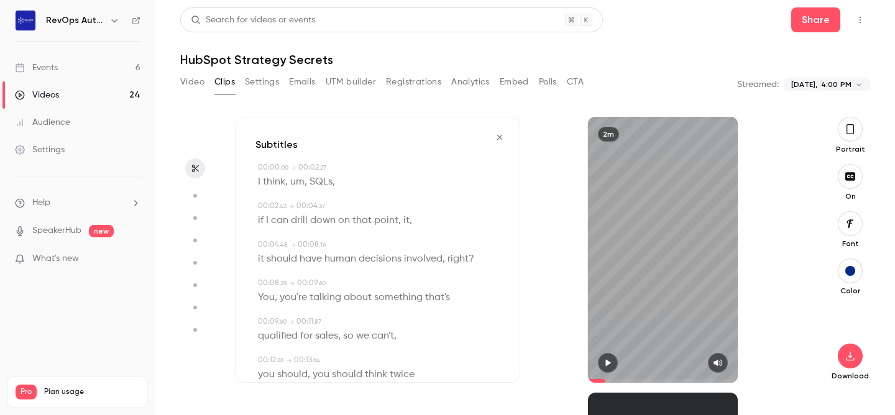
click at [844, 133] on button "button" at bounding box center [850, 129] width 25 height 25
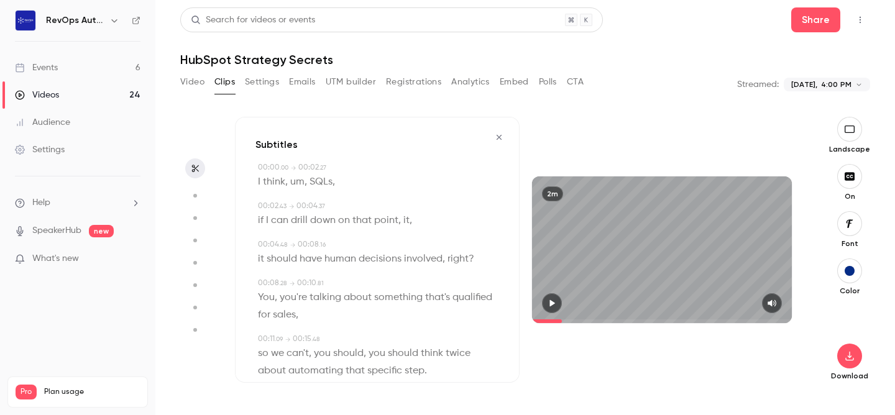
click at [846, 136] on button "button" at bounding box center [850, 129] width 25 height 25
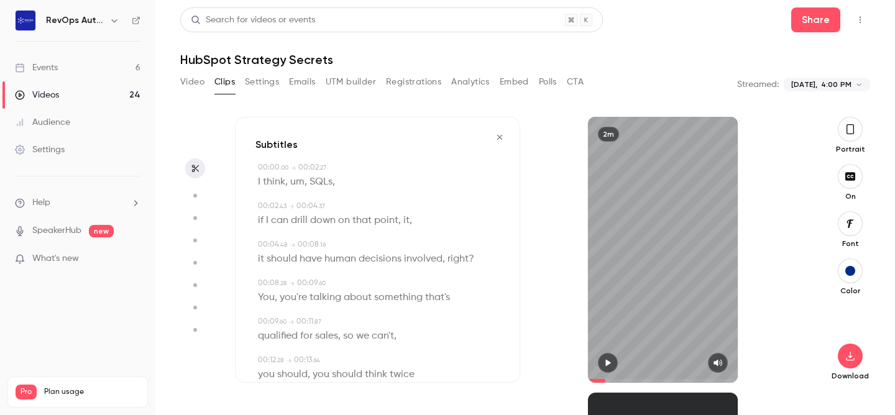
type input "****"
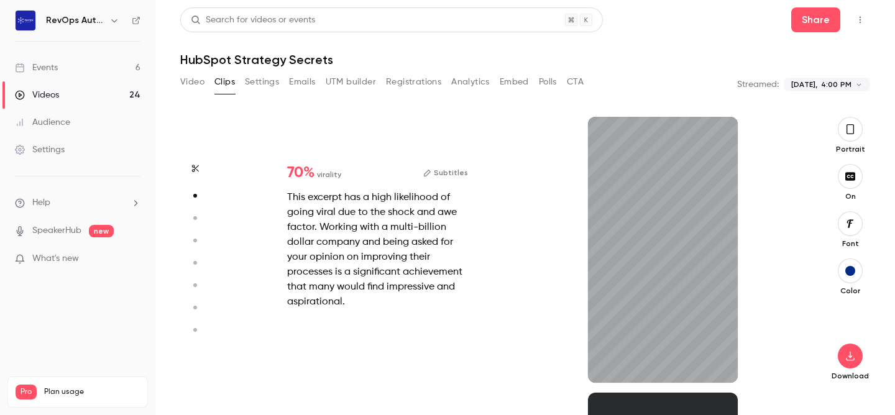
type input "*"
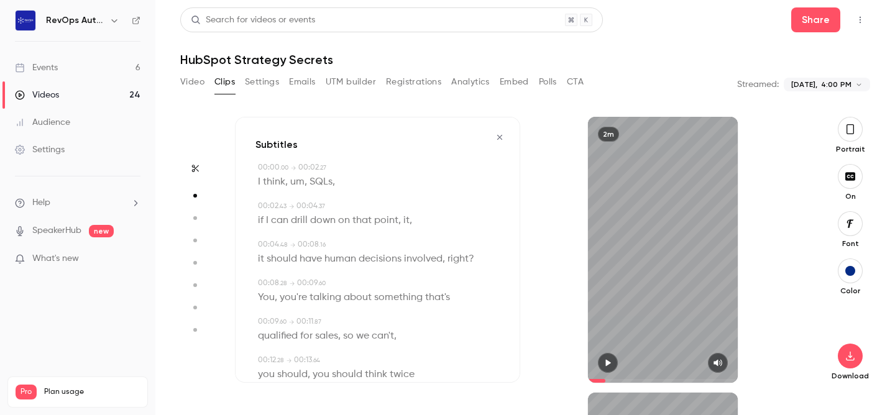
type input "****"
type input "*"
type input "****"
type input "*"
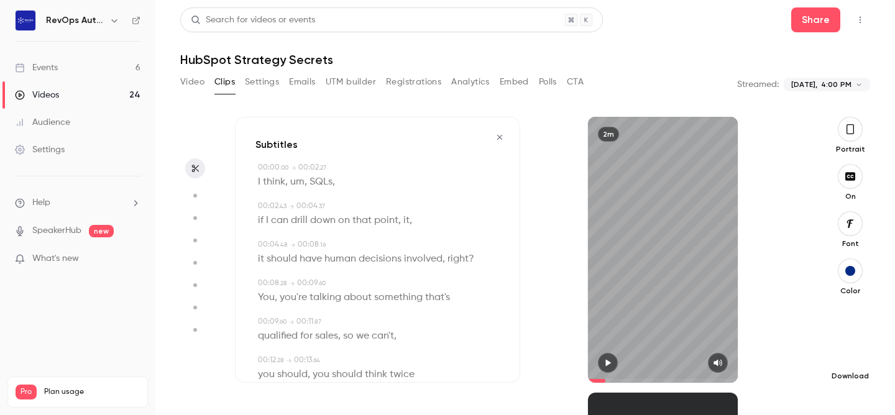
click at [854, 361] on icon "button" at bounding box center [850, 356] width 15 height 10
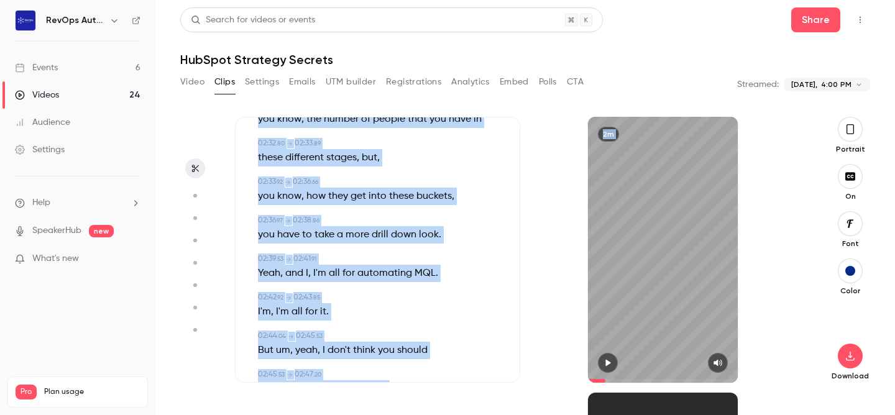
scroll to position [2754, 0]
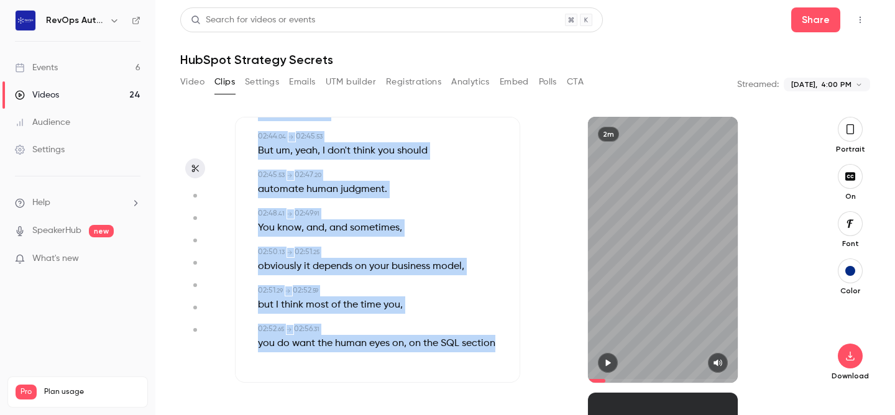
drag, startPoint x: 254, startPoint y: 182, endPoint x: 409, endPoint y: 368, distance: 241.5
click at [409, 368] on div "Subtitles 00:00 . 00 → 00:02 . 27 I think , um , SQLs , 00:02 . 43 → 00:04 . 37…" at bounding box center [377, 250] width 285 height 266
copy div "L ipsum , do , SITa , 74:47 . 08 → 39:47 . 74 co A eli seddo eius te inci utlab…"
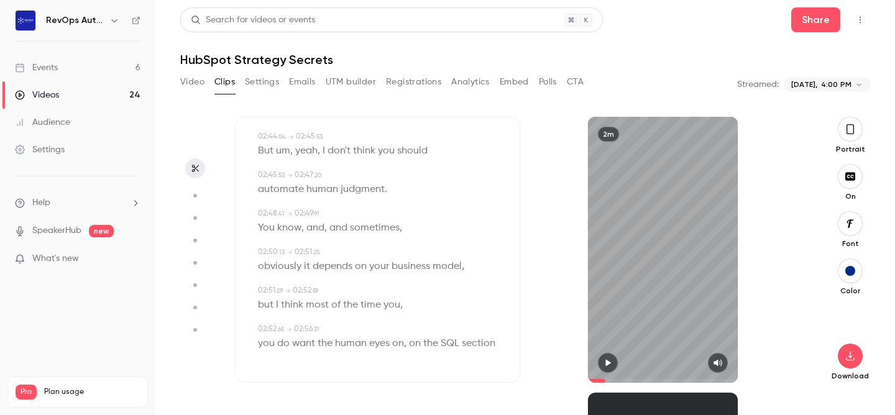
click at [68, 68] on link "Events 6" at bounding box center [77, 67] width 155 height 27
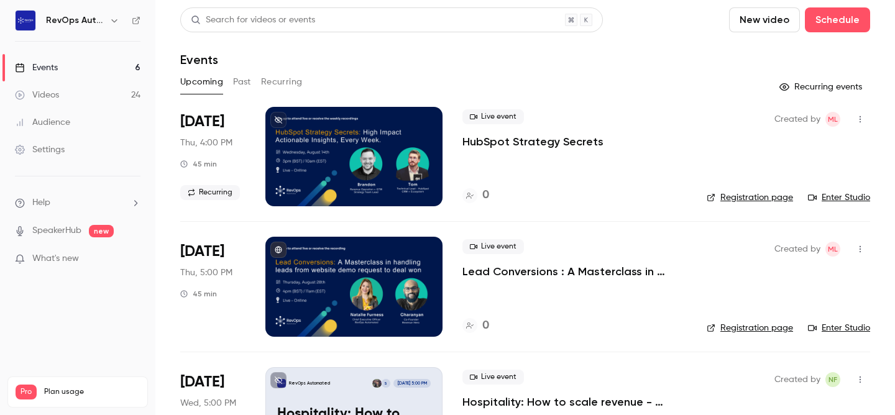
click at [235, 78] on button "Past" at bounding box center [242, 82] width 18 height 20
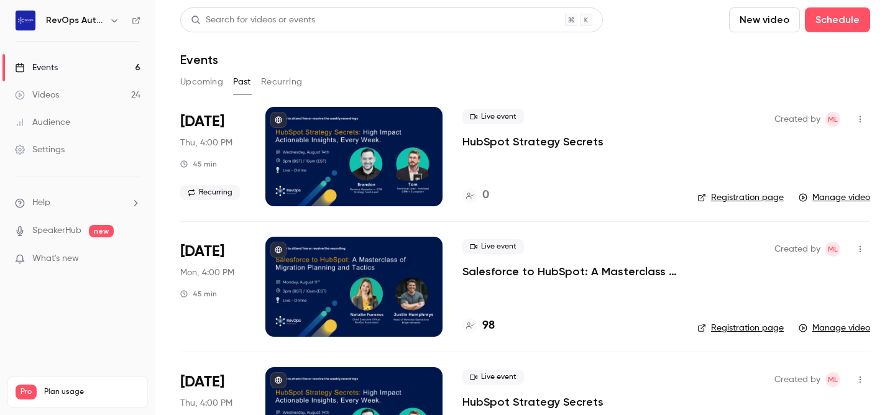
click at [196, 83] on button "Upcoming" at bounding box center [201, 82] width 43 height 20
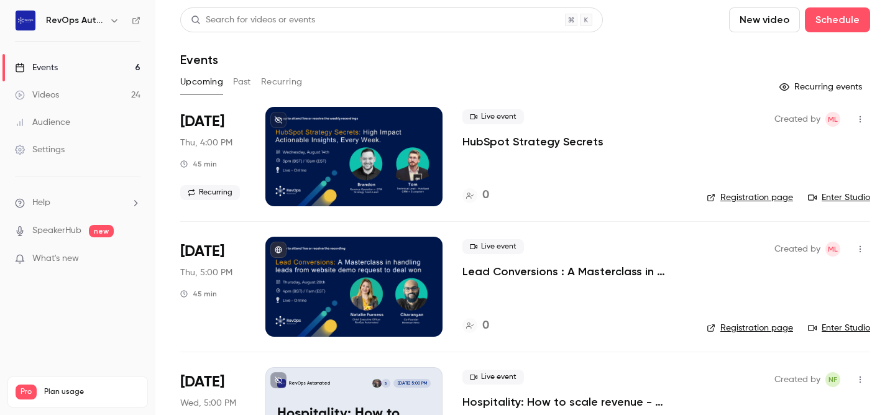
click at [545, 145] on p "HubSpot Strategy Secrets" at bounding box center [533, 141] width 141 height 15
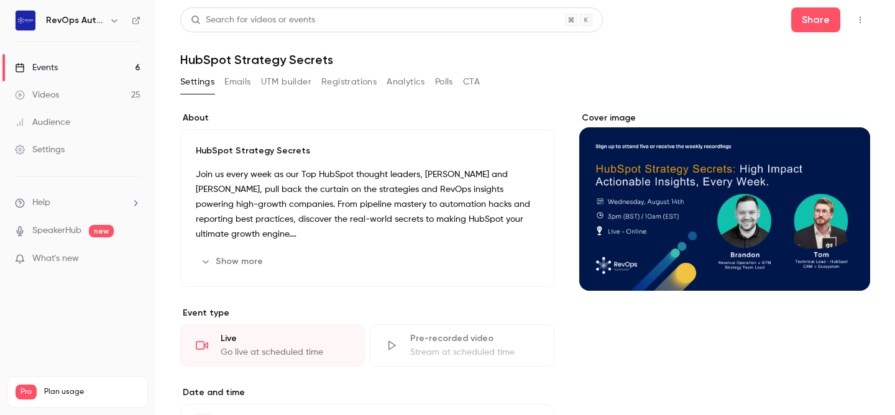
click at [856, 19] on icon "button" at bounding box center [861, 20] width 10 height 9
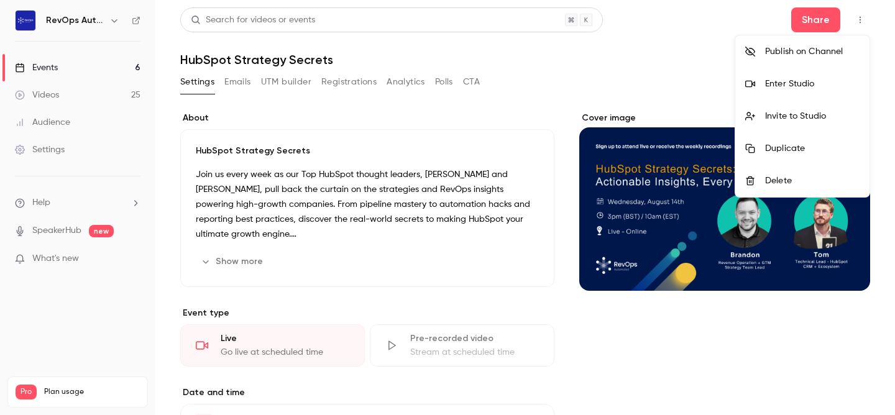
click at [493, 119] on div at bounding box center [447, 207] width 895 height 415
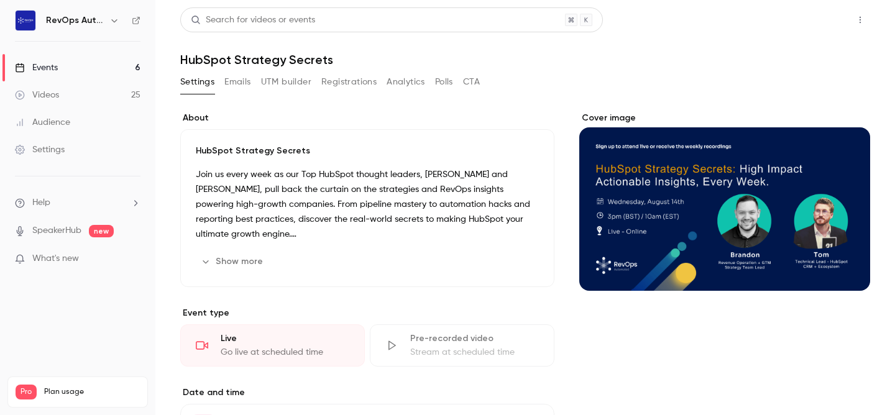
click at [808, 19] on button "Share" at bounding box center [816, 19] width 49 height 25
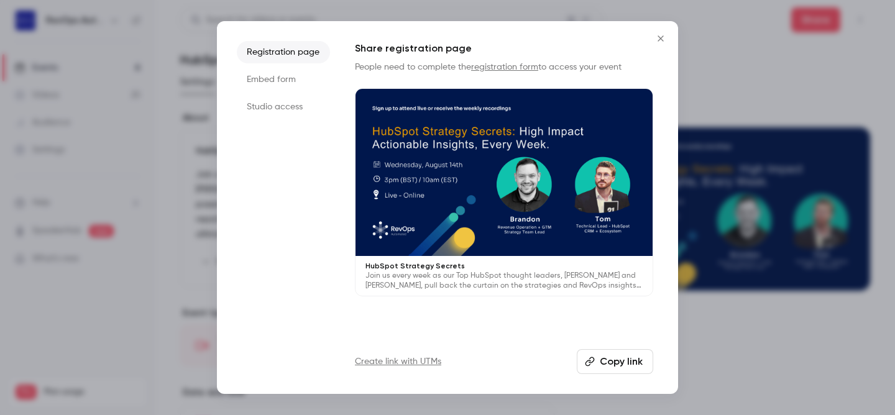
click at [639, 368] on button "Copy link" at bounding box center [615, 361] width 76 height 25
click at [624, 359] on button "Copy link" at bounding box center [615, 361] width 76 height 25
